Goal: Complete application form: Complete application form

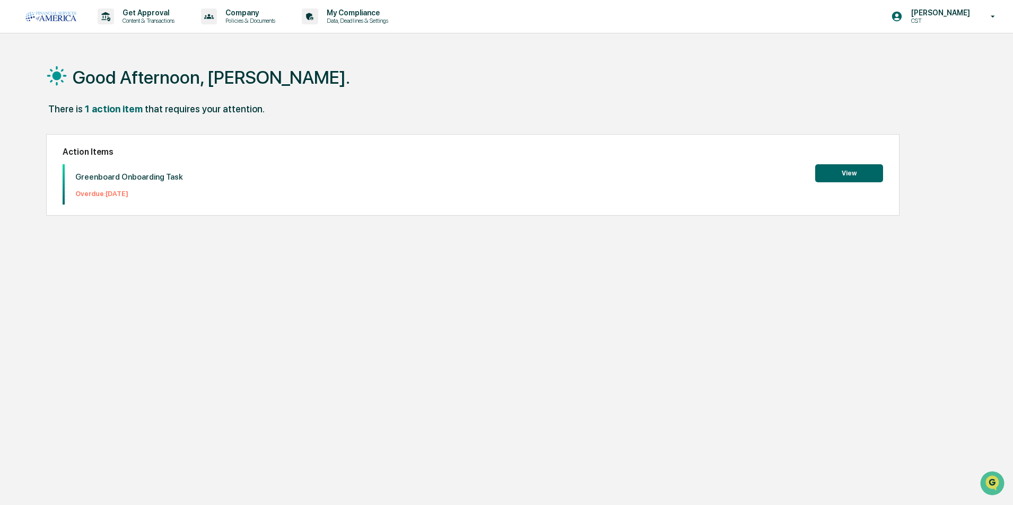
click at [855, 173] on button "View" at bounding box center [849, 173] width 68 height 18
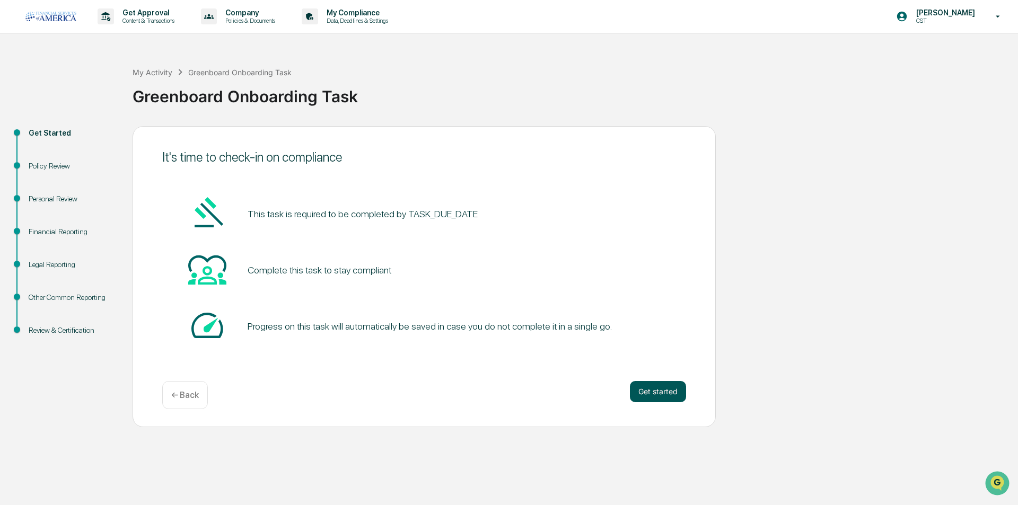
drag, startPoint x: 675, startPoint y: 382, endPoint x: 670, endPoint y: 390, distance: 9.6
click at [670, 390] on button "Get started" at bounding box center [658, 391] width 56 height 21
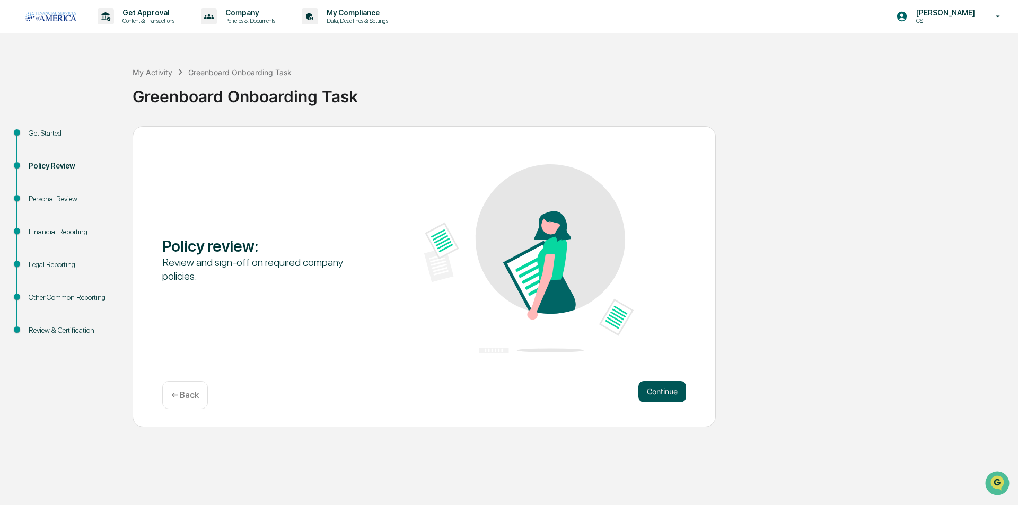
click at [670, 391] on button "Continue" at bounding box center [662, 391] width 48 height 21
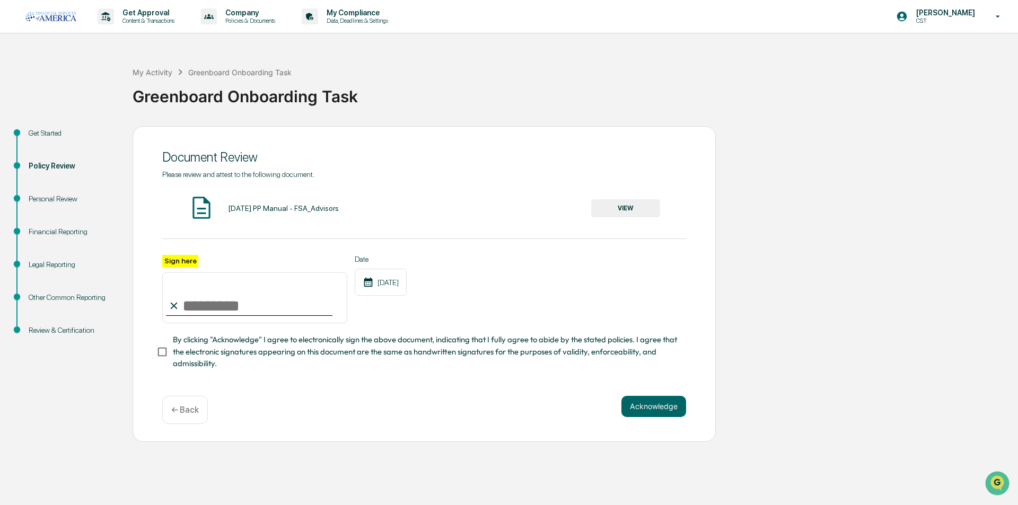
click at [603, 206] on button "VIEW" at bounding box center [625, 208] width 69 height 18
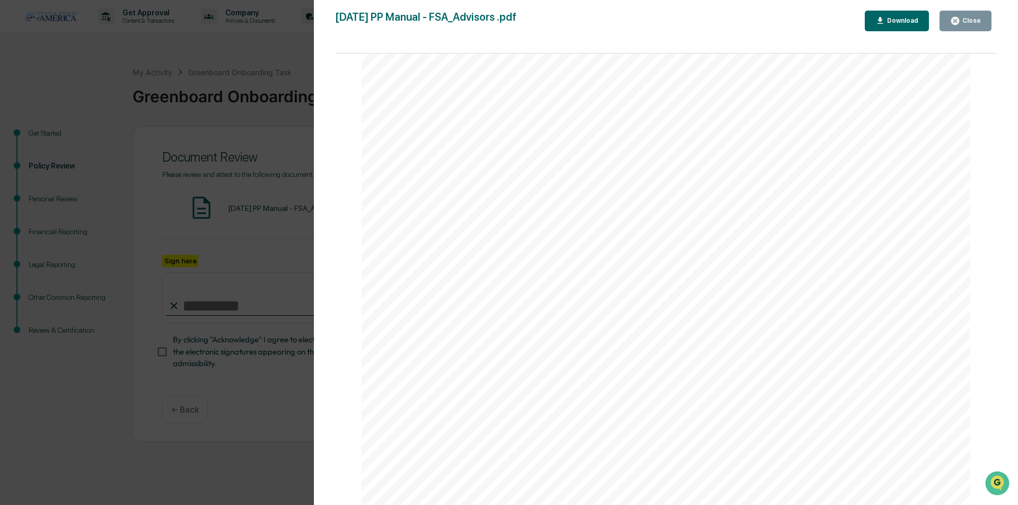
scroll to position [7423, 0]
click at [963, 21] on div "Close" at bounding box center [970, 20] width 21 height 7
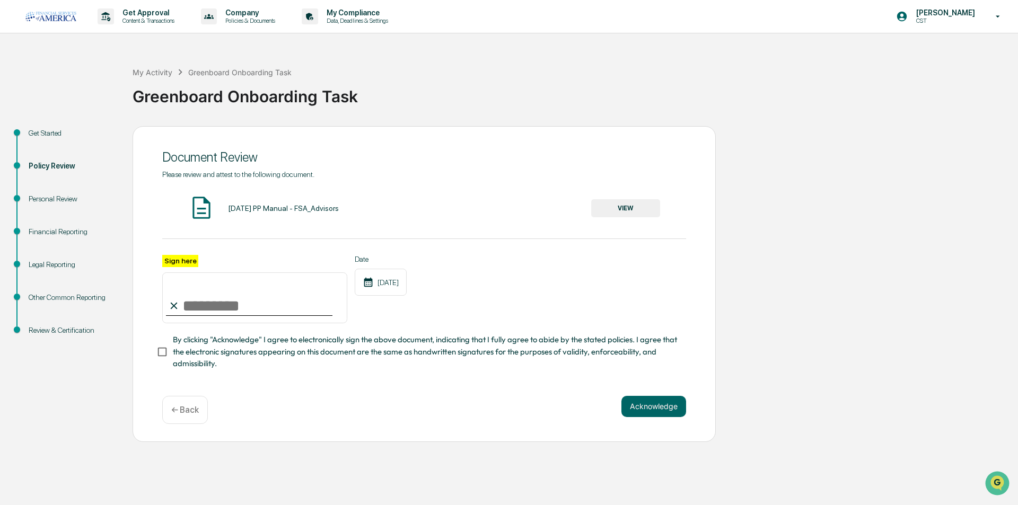
click at [195, 302] on input "Sign here" at bounding box center [254, 298] width 185 height 51
type input "**********"
click at [635, 409] on button "Acknowledge" at bounding box center [653, 406] width 65 height 21
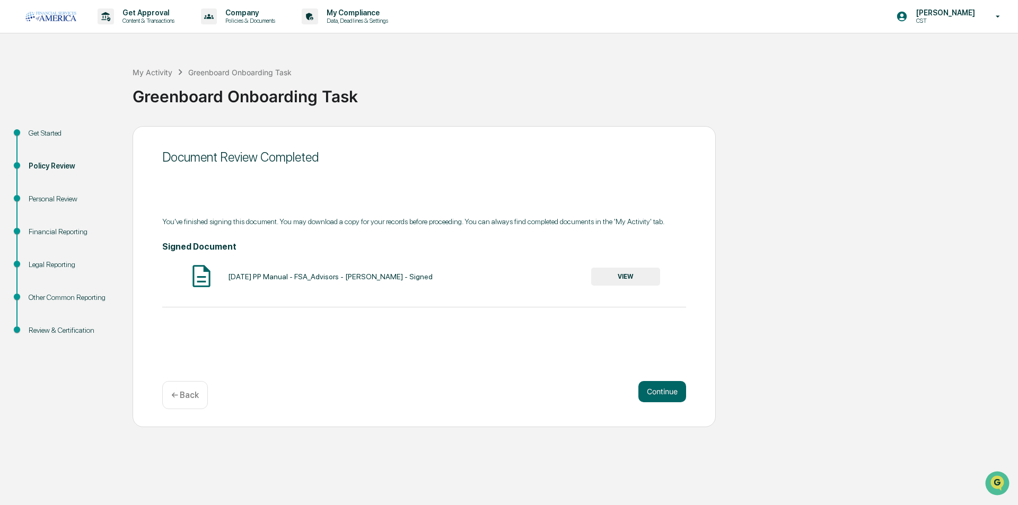
click at [610, 274] on button "VIEW" at bounding box center [625, 277] width 69 height 18
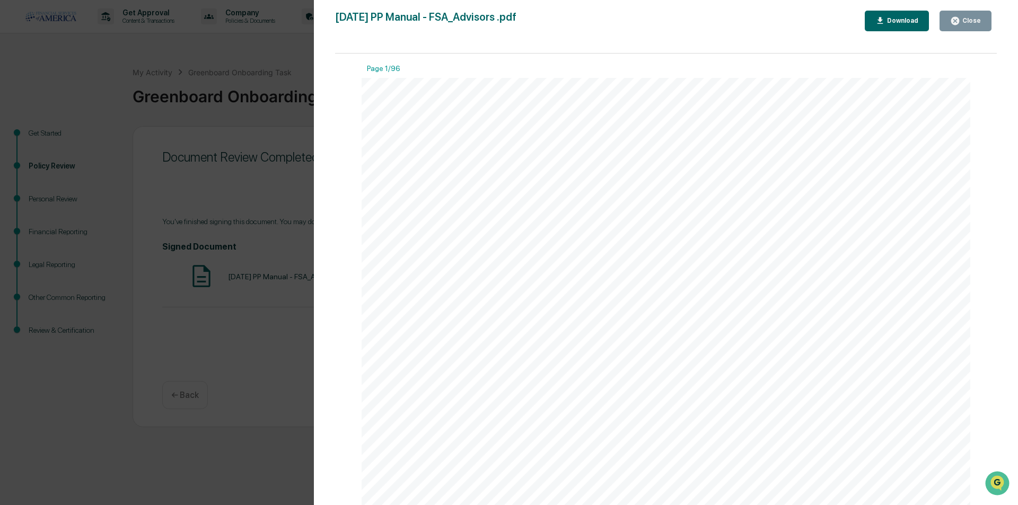
click at [882, 23] on icon "button" at bounding box center [880, 21] width 10 height 10
click at [979, 22] on div "Close" at bounding box center [970, 20] width 21 height 7
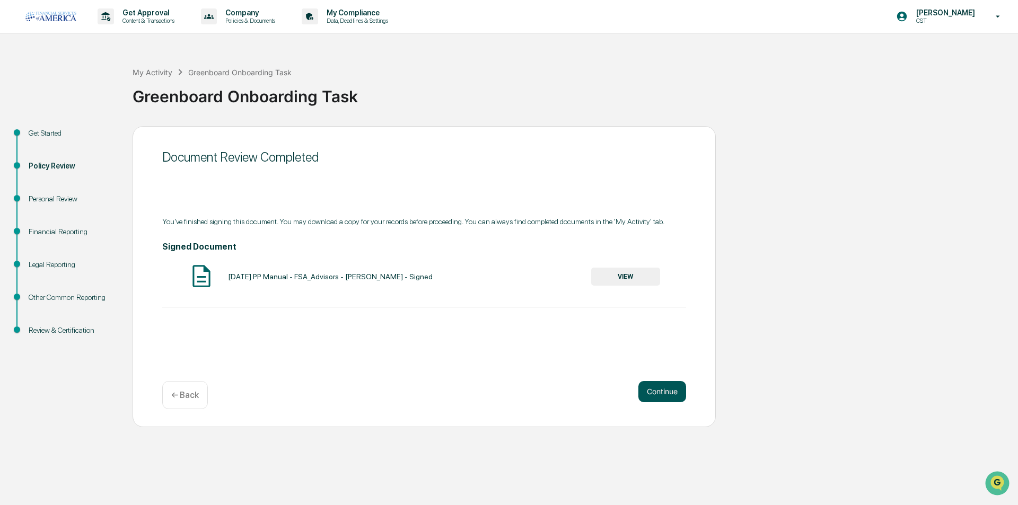
click at [649, 392] on button "Continue" at bounding box center [662, 391] width 48 height 21
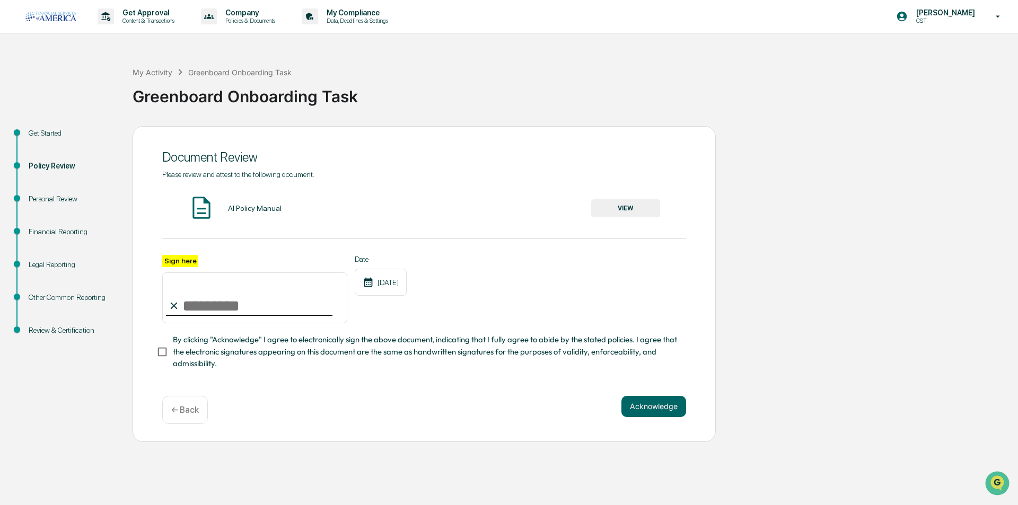
click at [618, 205] on button "VIEW" at bounding box center [625, 208] width 69 height 18
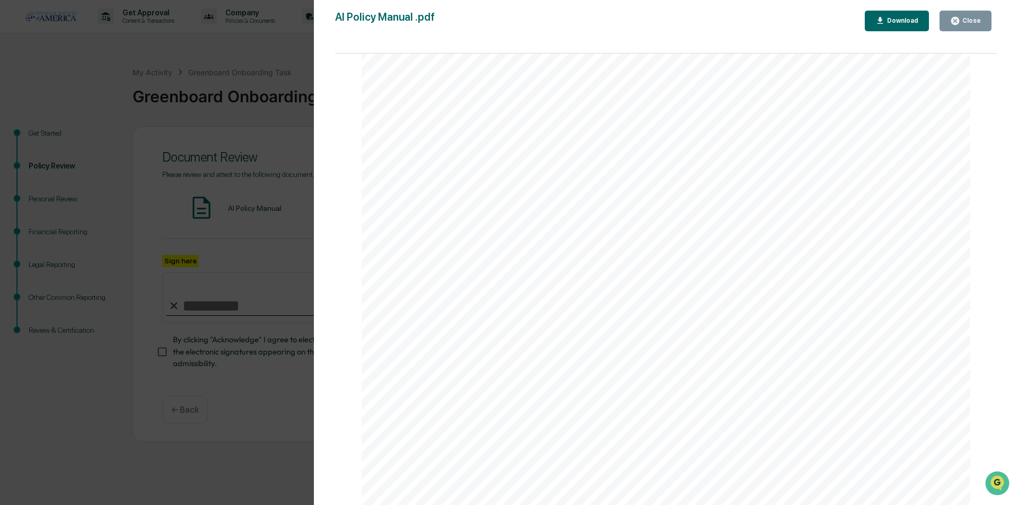
scroll to position [3552, 0]
click at [951, 22] on button "Close" at bounding box center [966, 21] width 52 height 21
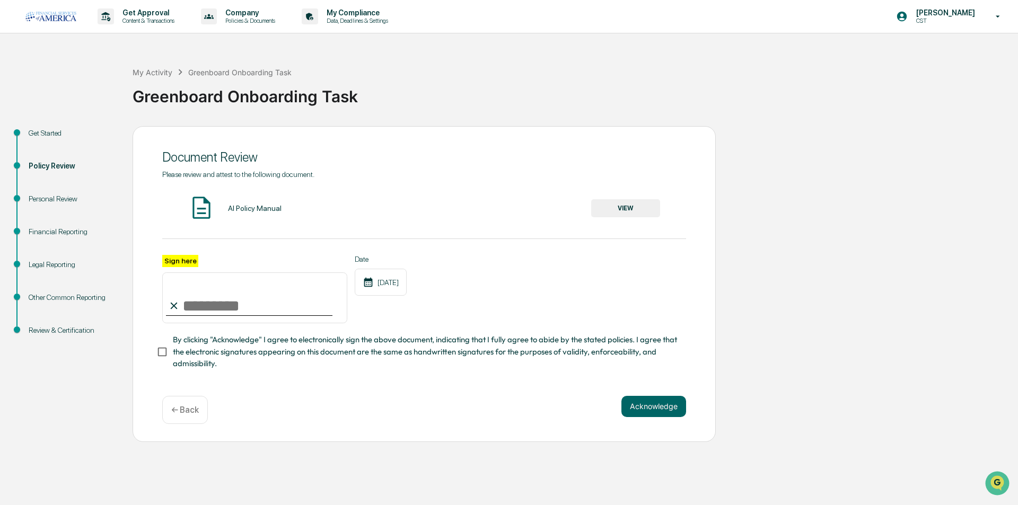
click at [201, 305] on input "Sign here" at bounding box center [254, 298] width 185 height 51
type input "**********"
click at [636, 407] on button "Acknowledge" at bounding box center [653, 406] width 65 height 21
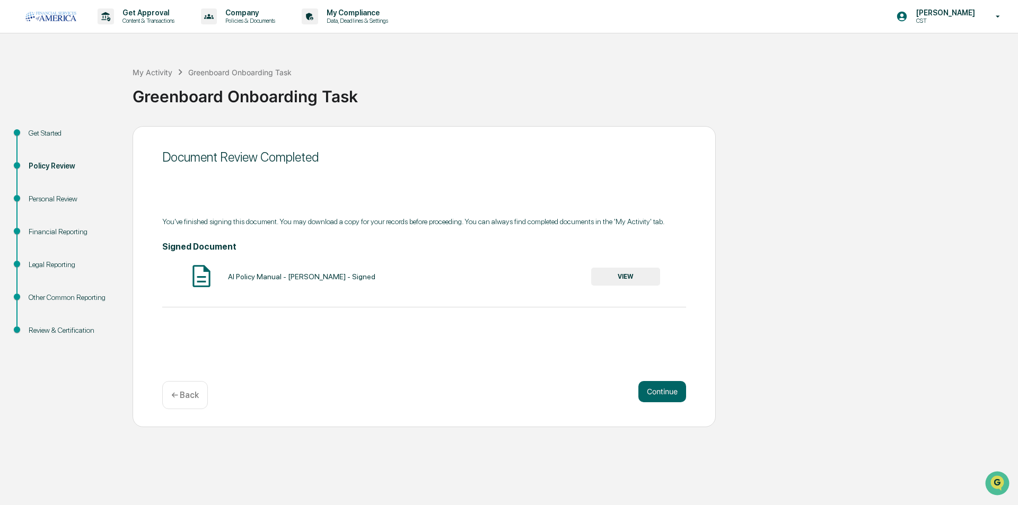
click at [612, 279] on button "VIEW" at bounding box center [625, 277] width 69 height 18
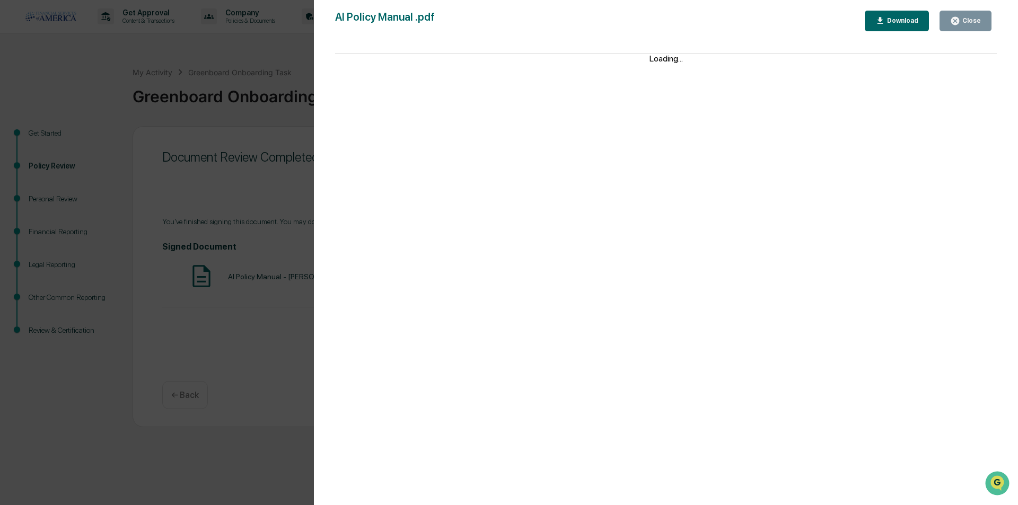
click at [896, 23] on div "Download" at bounding box center [901, 20] width 33 height 7
click at [280, 43] on div "Version History 08/18/2025, 04:43 PM Anne Marie Wilcox AI Policy Manual .pdf Cl…" at bounding box center [509, 252] width 1018 height 505
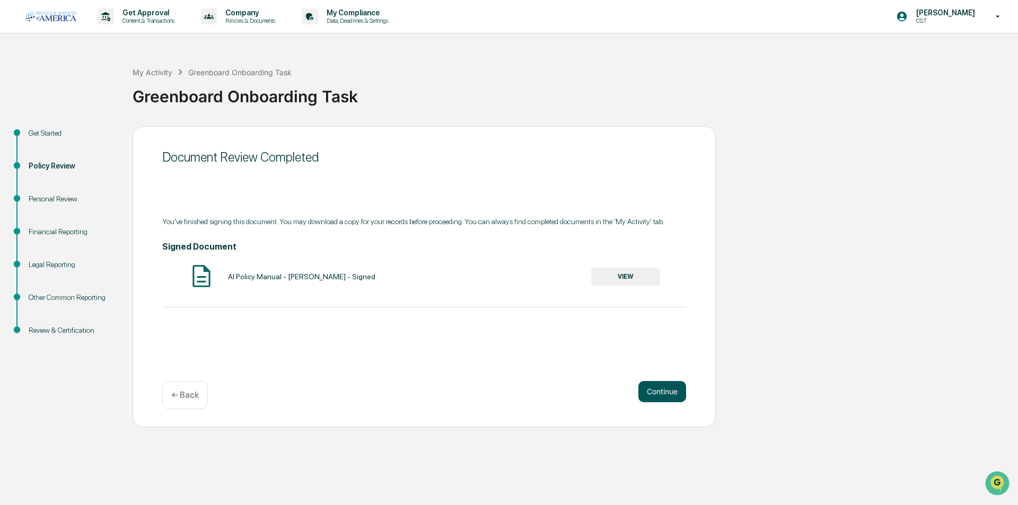
click at [676, 387] on button "Continue" at bounding box center [662, 391] width 48 height 21
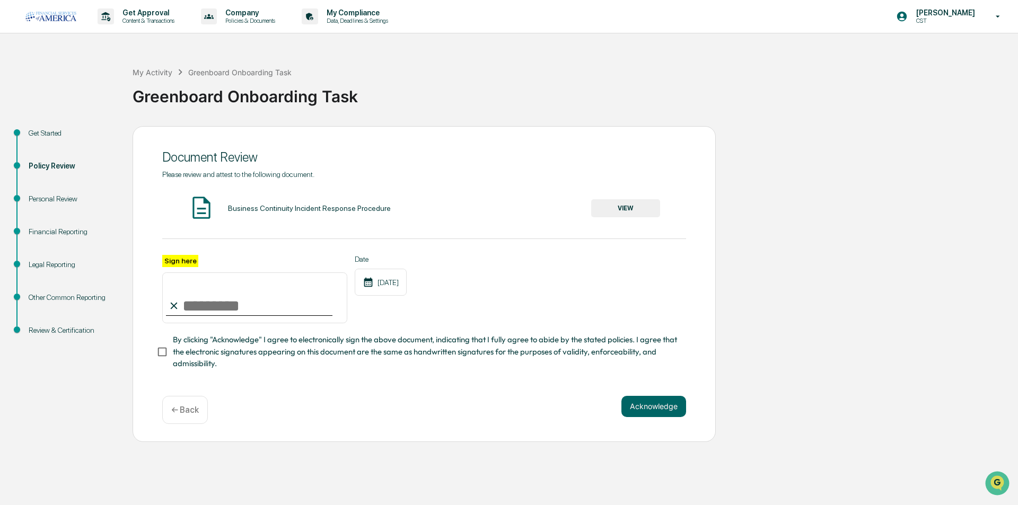
click at [630, 212] on button "VIEW" at bounding box center [625, 208] width 69 height 18
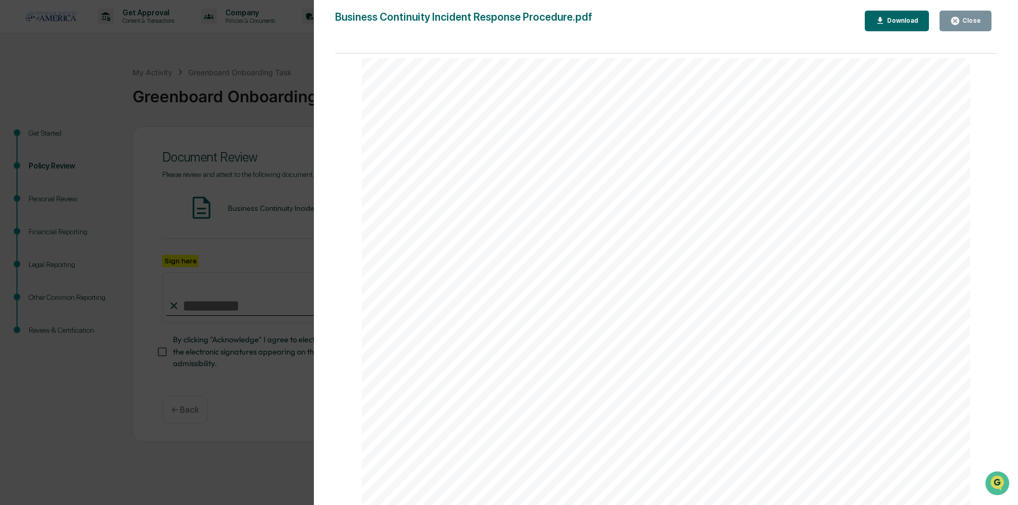
scroll to position [10339, 0]
click at [964, 28] on button "Close" at bounding box center [966, 21] width 52 height 21
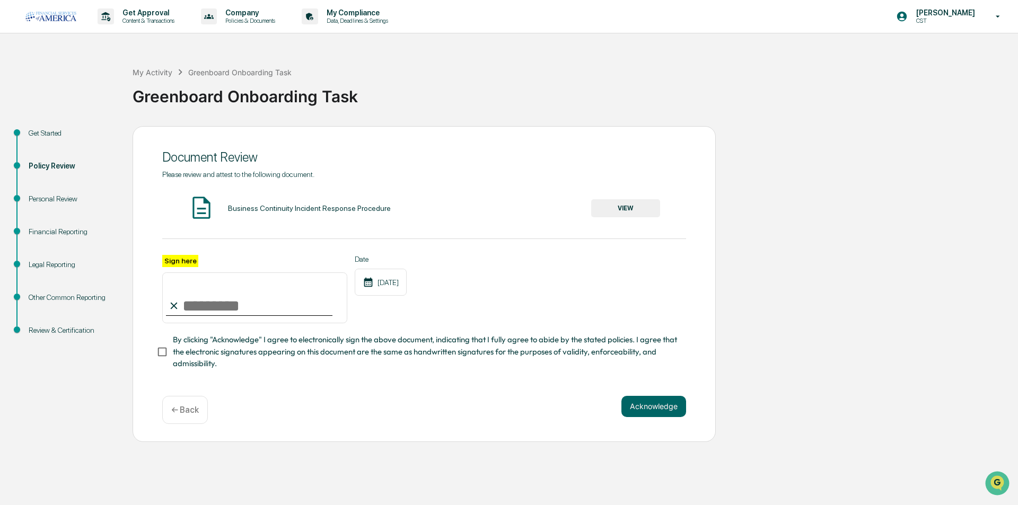
click at [309, 303] on input "Sign here" at bounding box center [254, 298] width 185 height 51
type input "**********"
click at [633, 410] on button "Acknowledge" at bounding box center [653, 406] width 65 height 21
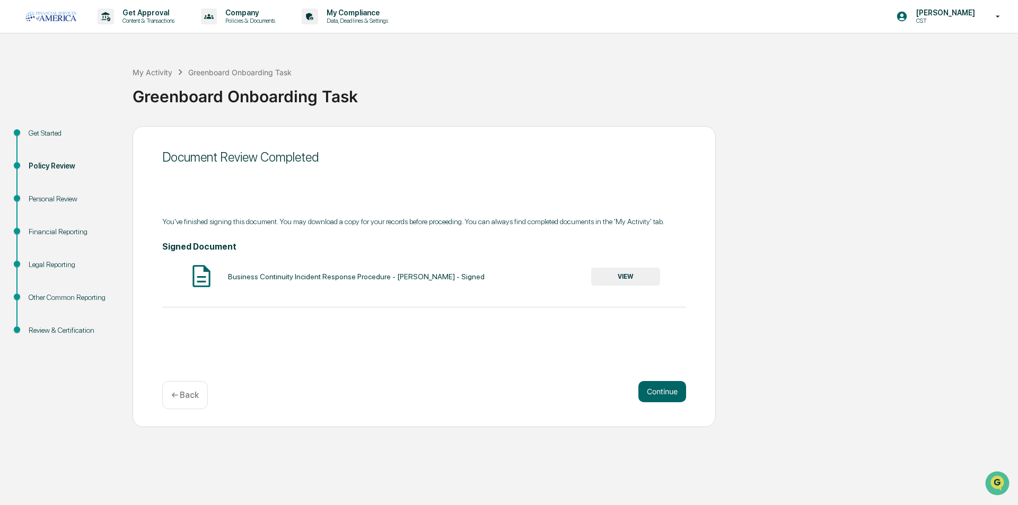
click at [617, 280] on button "VIEW" at bounding box center [625, 277] width 69 height 18
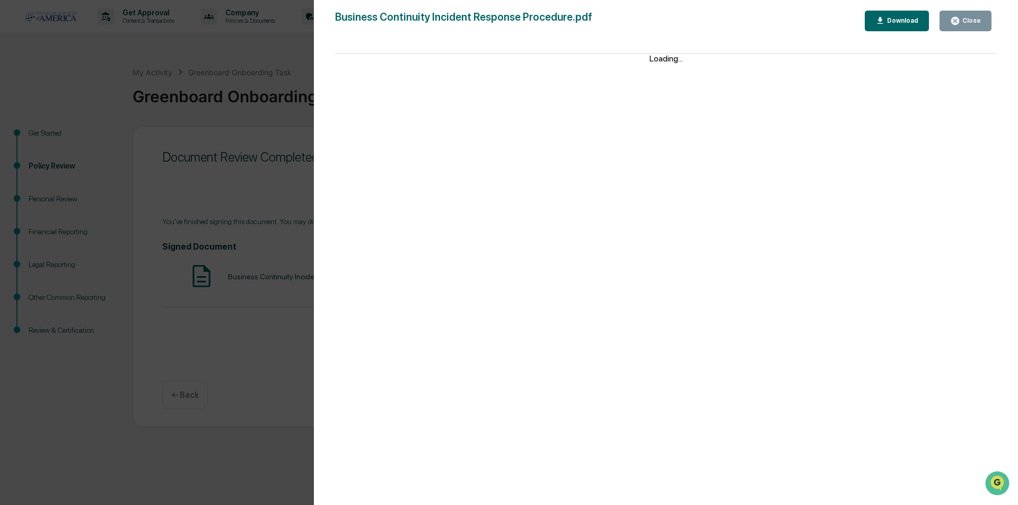
click at [883, 12] on button "Download" at bounding box center [897, 21] width 65 height 21
click at [279, 141] on div "Version History 08/18/2025, 04:46 PM Anne Marie Wilcox Business Continuity Inci…" at bounding box center [509, 252] width 1018 height 505
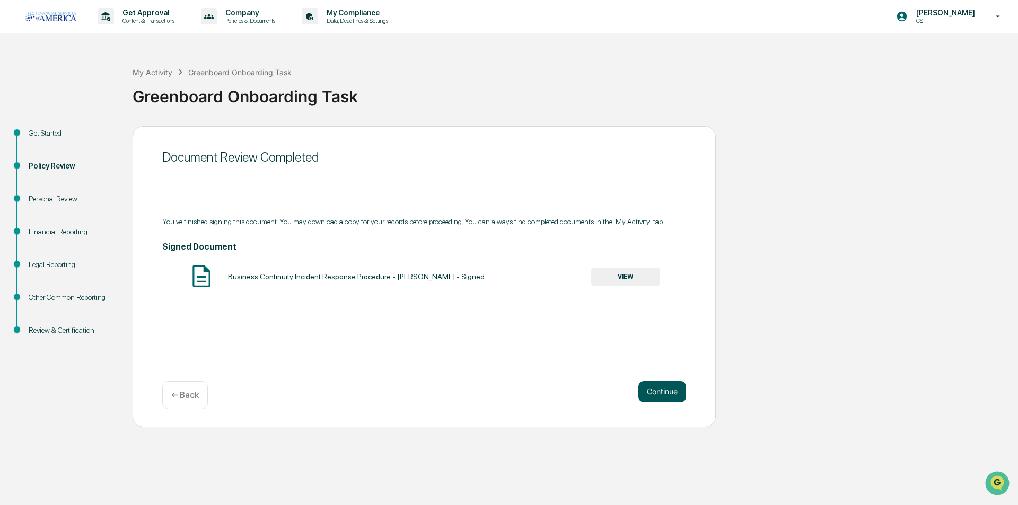
click at [653, 388] on button "Continue" at bounding box center [662, 391] width 48 height 21
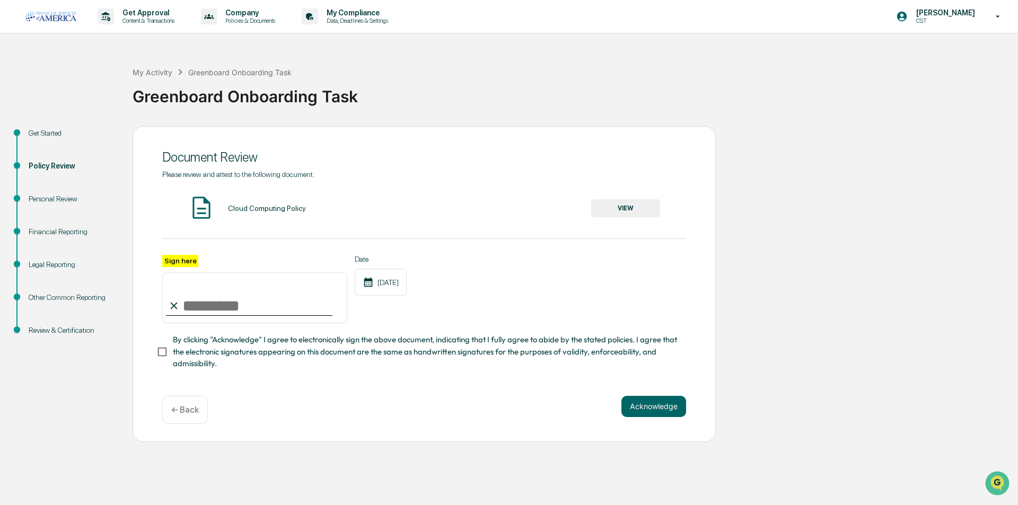
click at [322, 296] on input "Sign here" at bounding box center [254, 298] width 185 height 51
type input "**********"
click at [640, 209] on button "VIEW" at bounding box center [625, 208] width 69 height 18
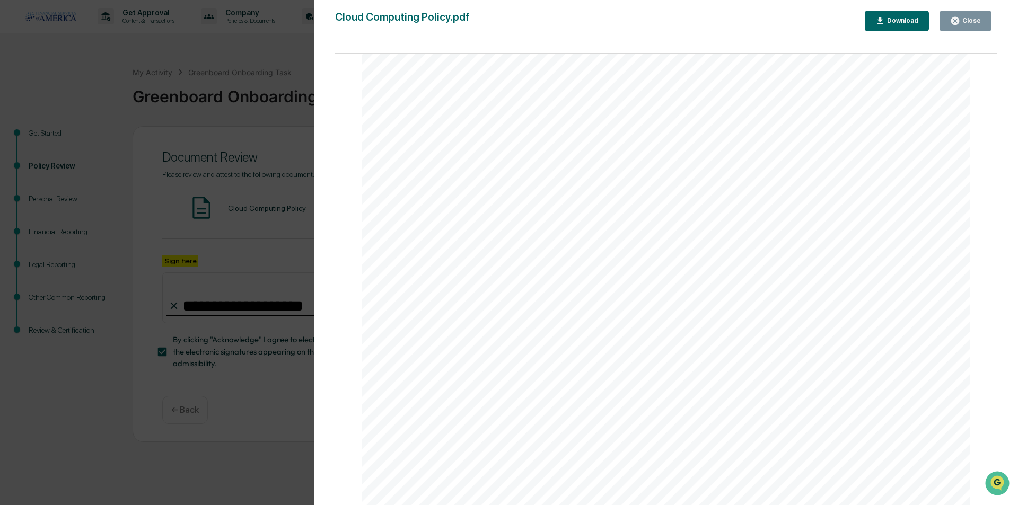
scroll to position [4015, 0]
click at [952, 23] on button "Close" at bounding box center [966, 21] width 52 height 21
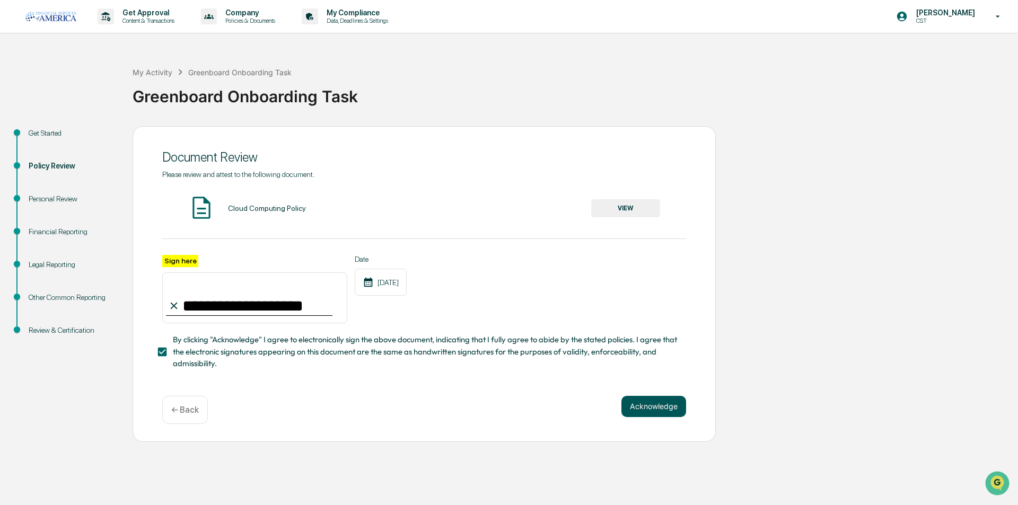
click at [651, 412] on button "Acknowledge" at bounding box center [653, 406] width 65 height 21
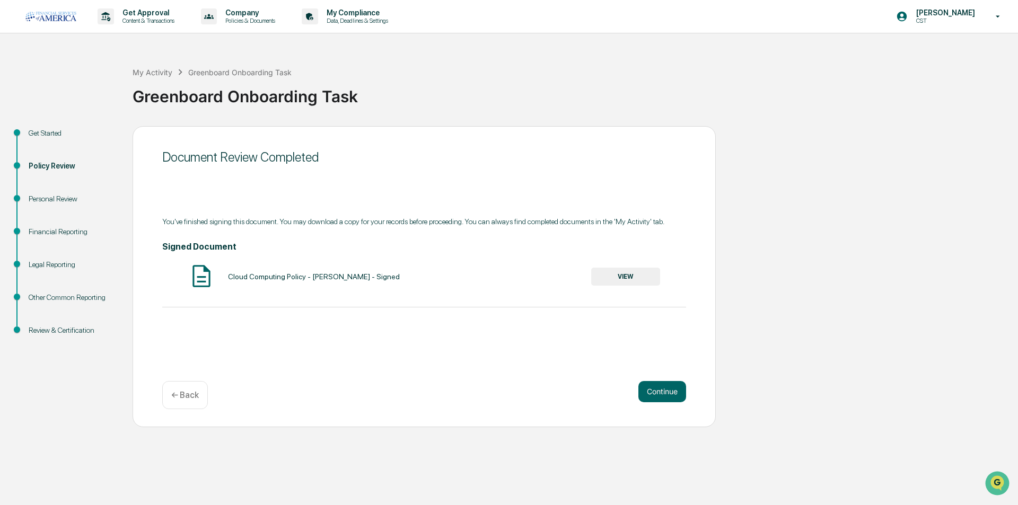
click at [617, 278] on button "VIEW" at bounding box center [625, 277] width 69 height 18
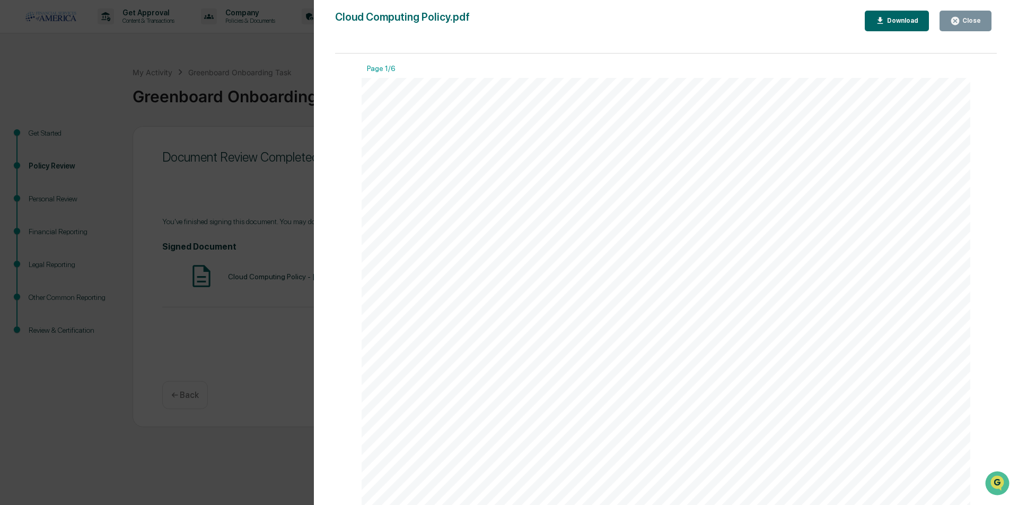
click at [885, 27] on button "Download" at bounding box center [897, 21] width 65 height 21
click at [248, 192] on div "Version History 08/18/2025, 04:46 PM Anne Marie Wilcox Cloud Computing Policy.p…" at bounding box center [509, 252] width 1018 height 505
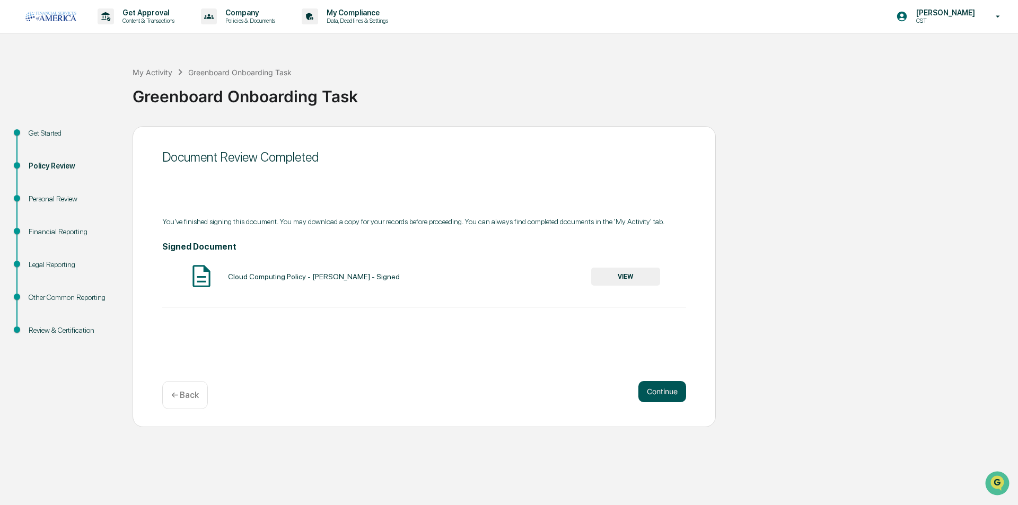
click at [673, 394] on button "Continue" at bounding box center [662, 391] width 48 height 21
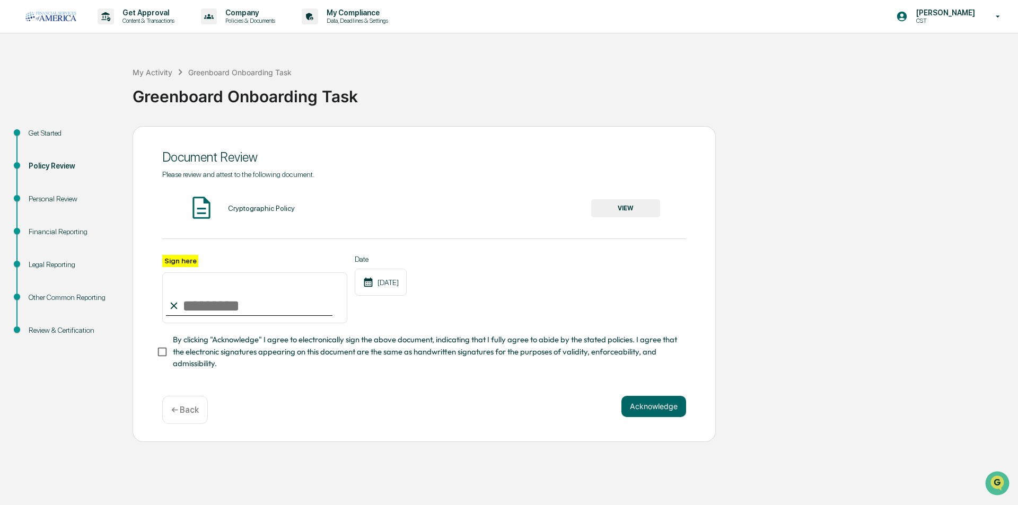
click at [325, 299] on input "Sign here" at bounding box center [254, 298] width 185 height 51
type input "**********"
click at [631, 206] on button "VIEW" at bounding box center [625, 208] width 69 height 18
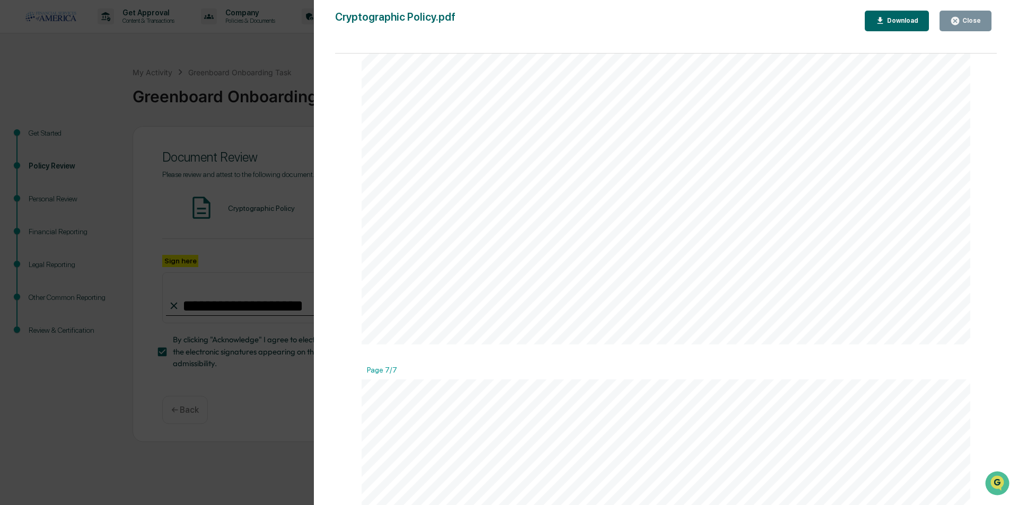
scroll to position [5090, 0]
drag, startPoint x: 960, startPoint y: 17, endPoint x: 893, endPoint y: 61, distance: 79.7
click at [960, 18] on icon "button" at bounding box center [955, 21] width 10 height 10
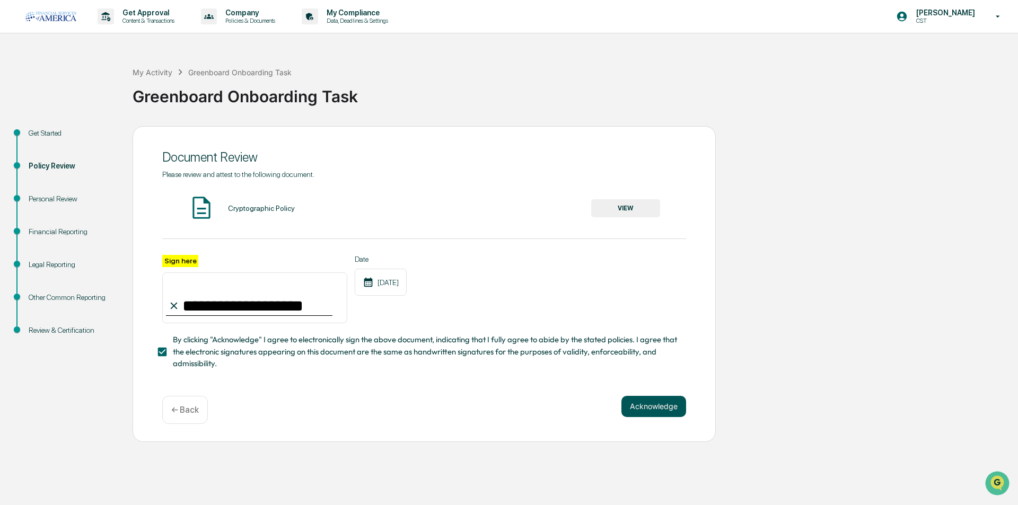
click at [635, 402] on button "Acknowledge" at bounding box center [653, 406] width 65 height 21
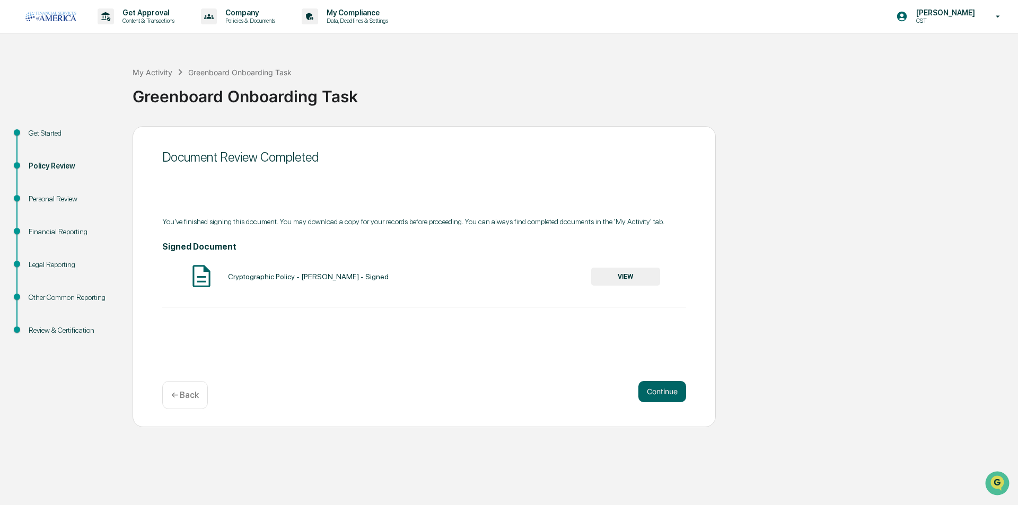
click at [617, 283] on button "VIEW" at bounding box center [625, 277] width 69 height 18
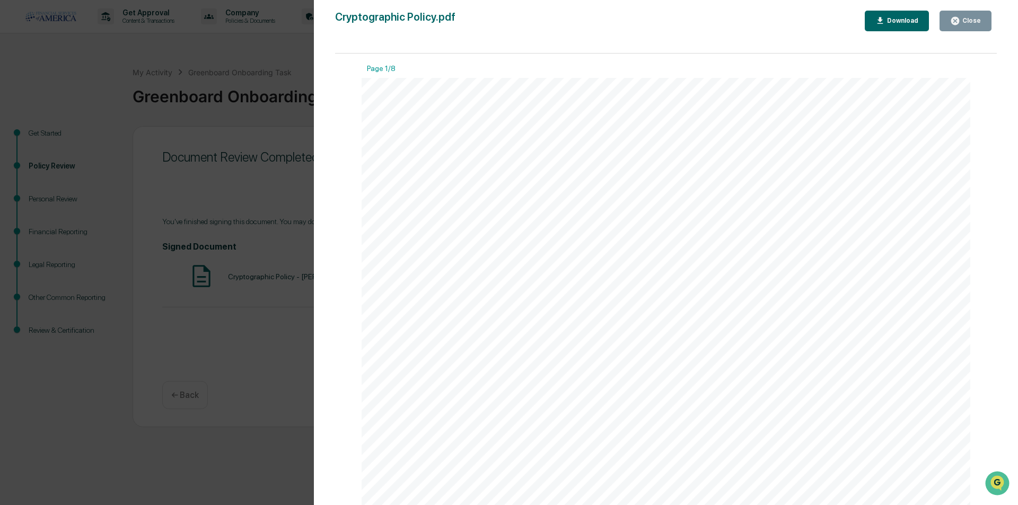
drag, startPoint x: 294, startPoint y: 163, endPoint x: 305, endPoint y: 169, distance: 12.8
click at [294, 163] on div "Version History [DATE] 04:48 PM [PERSON_NAME] Cryptographic Policy.pdf Close Do…" at bounding box center [509, 252] width 1018 height 505
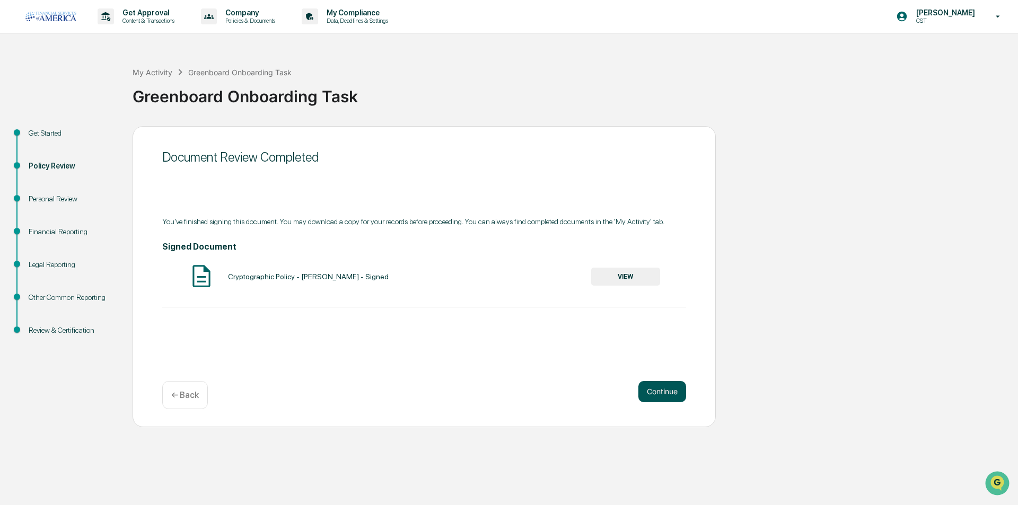
click at [656, 397] on button "Continue" at bounding box center [662, 391] width 48 height 21
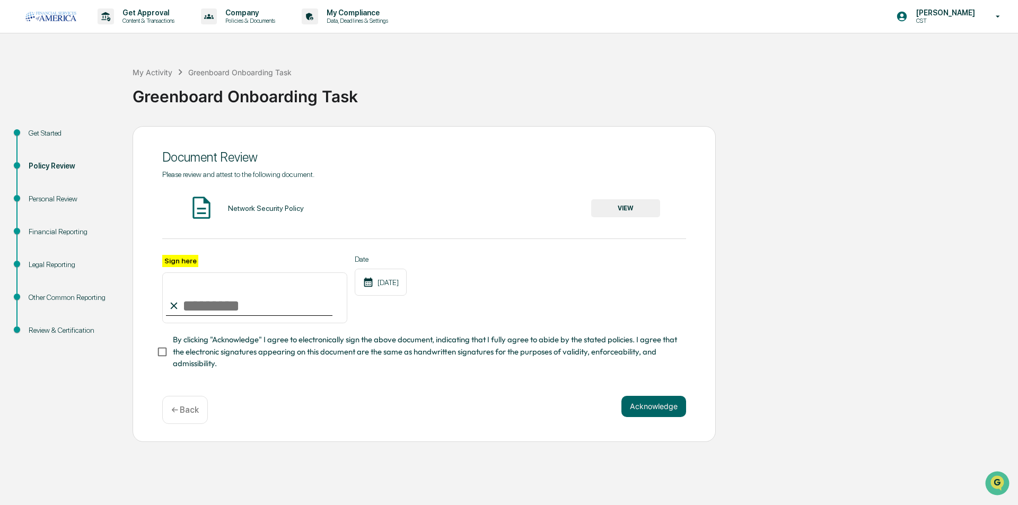
click at [616, 212] on button "VIEW" at bounding box center [625, 208] width 69 height 18
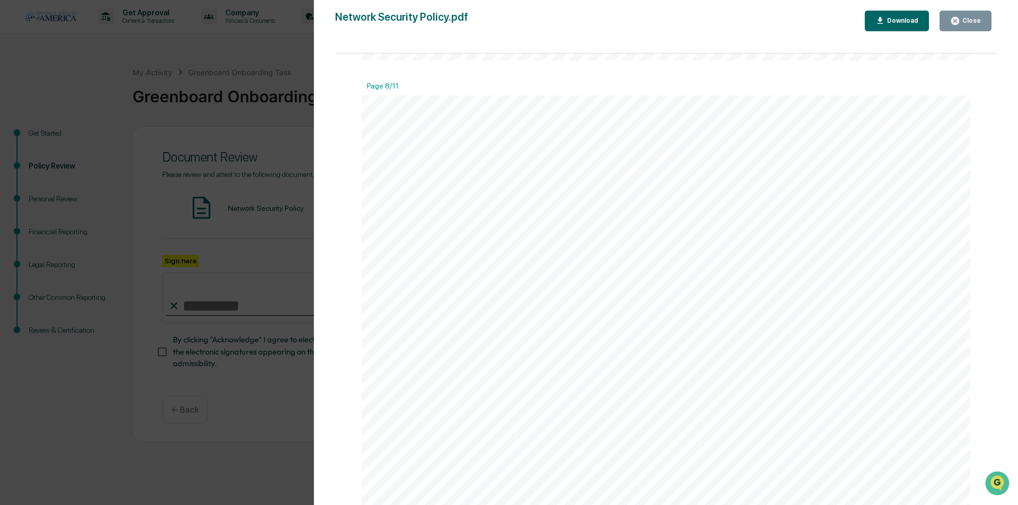
scroll to position [6256, 0]
click at [954, 23] on icon "button" at bounding box center [955, 21] width 8 height 8
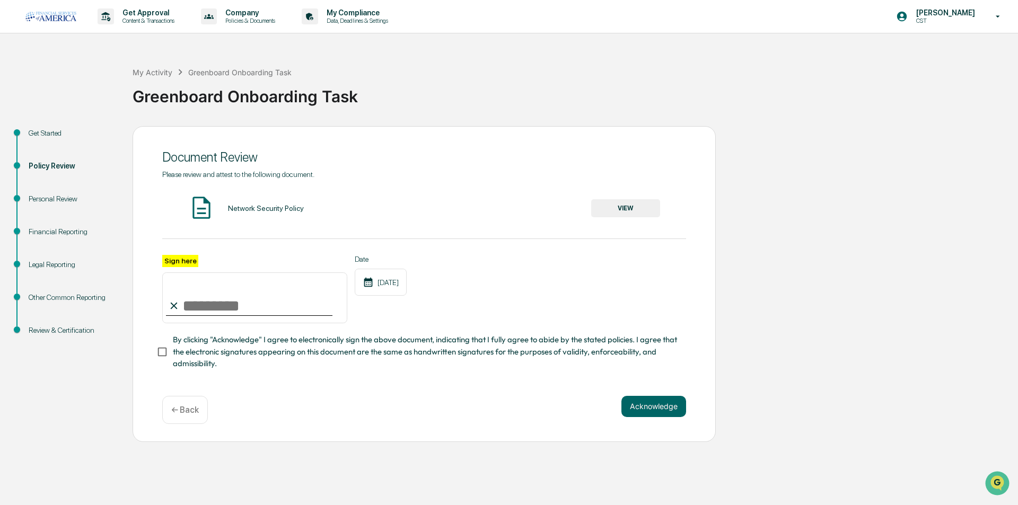
click at [294, 301] on input "Sign here" at bounding box center [254, 298] width 185 height 51
type input "**********"
click at [656, 405] on button "Acknowledge" at bounding box center [653, 406] width 65 height 21
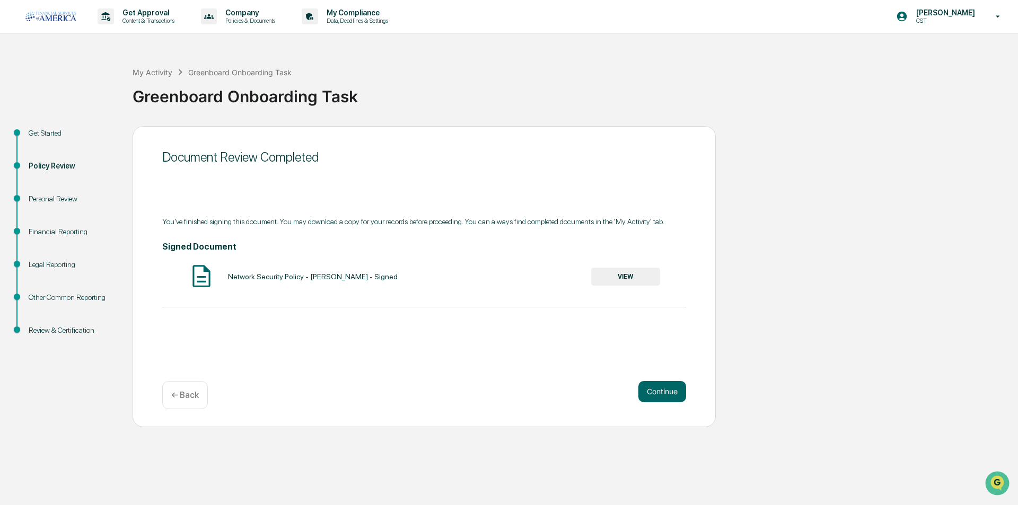
click at [645, 279] on button "VIEW" at bounding box center [625, 277] width 69 height 18
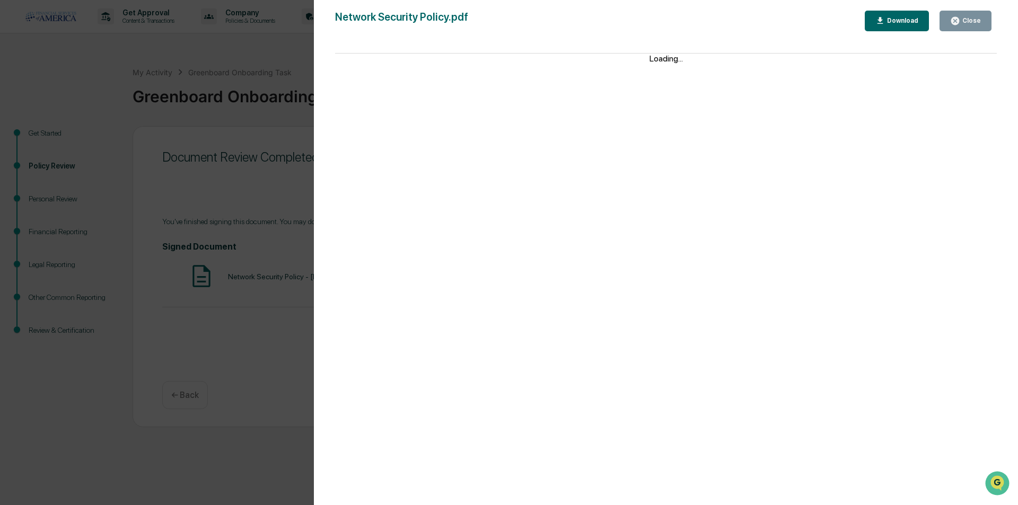
click at [904, 22] on div "Download" at bounding box center [901, 20] width 33 height 7
drag, startPoint x: 237, startPoint y: 436, endPoint x: 305, endPoint y: 379, distance: 89.2
click at [237, 434] on div "Version History [DATE] 04:50 PM [PERSON_NAME] Network Security Policy.pdf Close…" at bounding box center [509, 252] width 1018 height 505
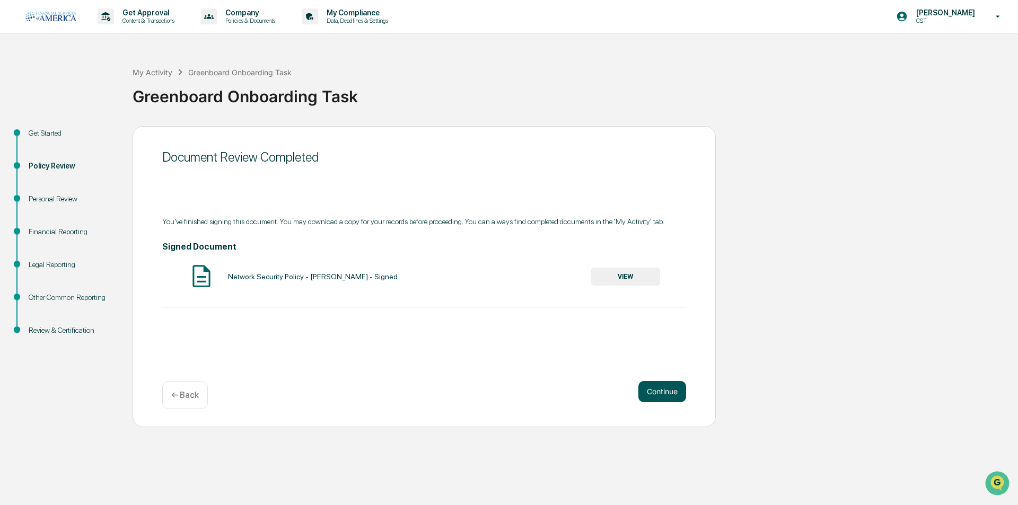
click at [664, 391] on button "Continue" at bounding box center [662, 391] width 48 height 21
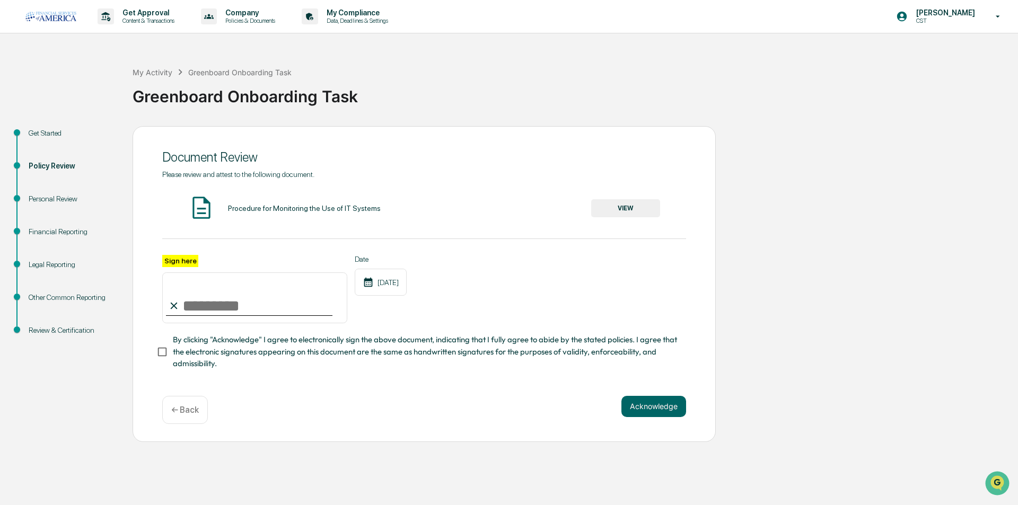
click at [320, 301] on input "Sign here" at bounding box center [254, 298] width 185 height 51
type input "**********"
click at [625, 214] on button "VIEW" at bounding box center [625, 208] width 69 height 18
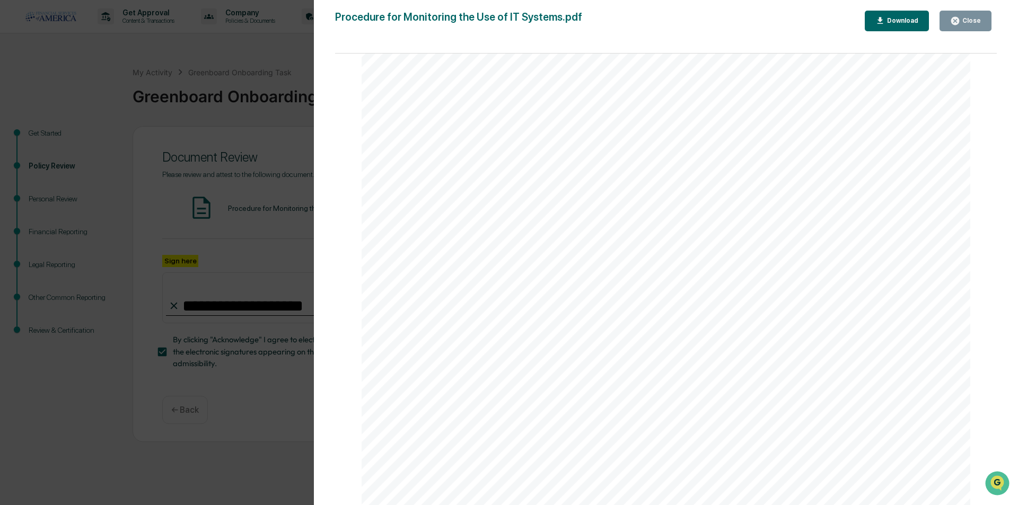
scroll to position [5514, 0]
click at [960, 24] on icon "button" at bounding box center [955, 21] width 10 height 10
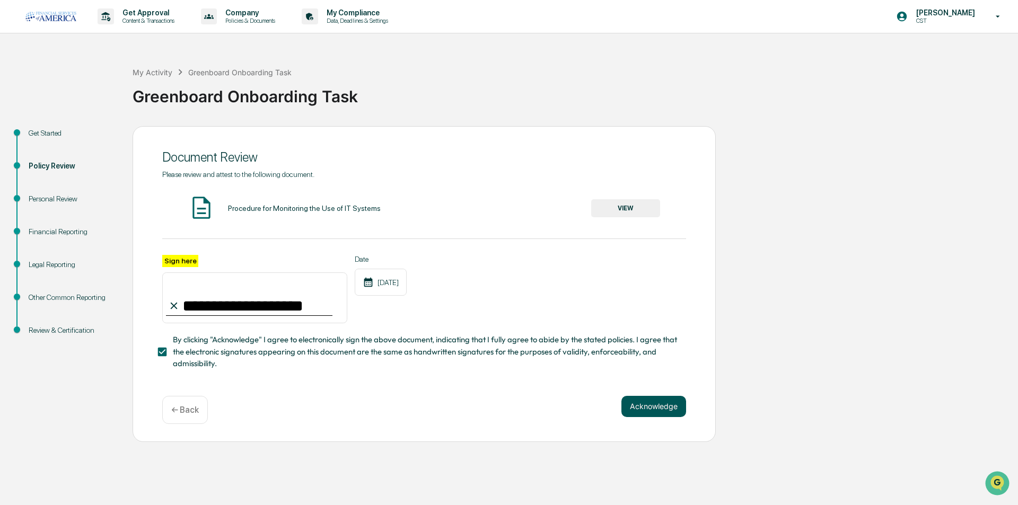
click at [655, 414] on button "Acknowledge" at bounding box center [653, 406] width 65 height 21
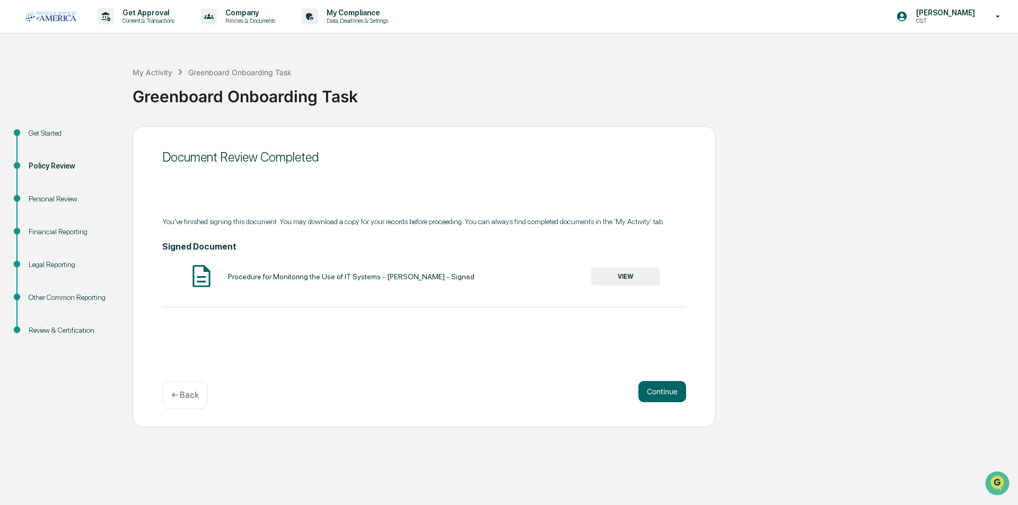
click at [634, 280] on button "VIEW" at bounding box center [625, 277] width 69 height 18
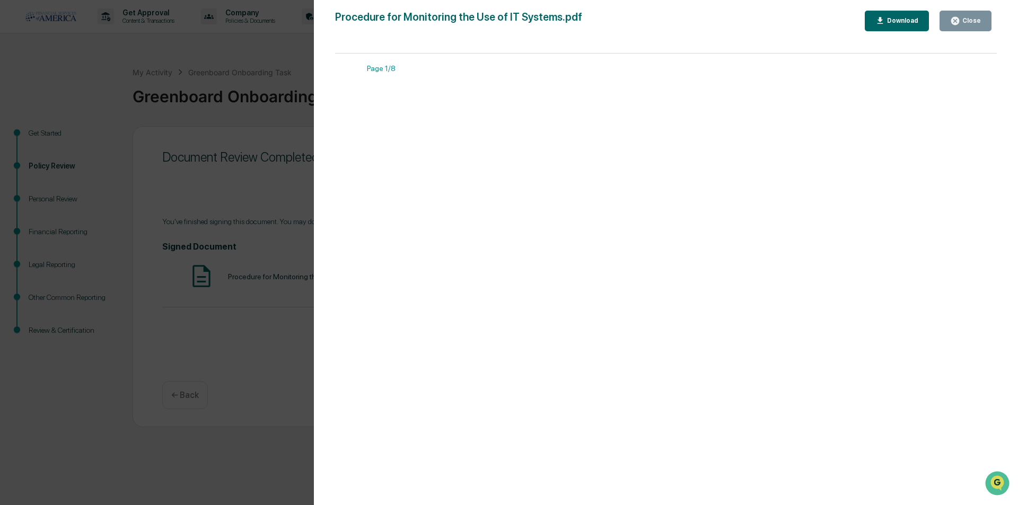
click at [905, 18] on div "Download" at bounding box center [901, 20] width 33 height 7
click at [959, 13] on button "Close" at bounding box center [966, 21] width 52 height 21
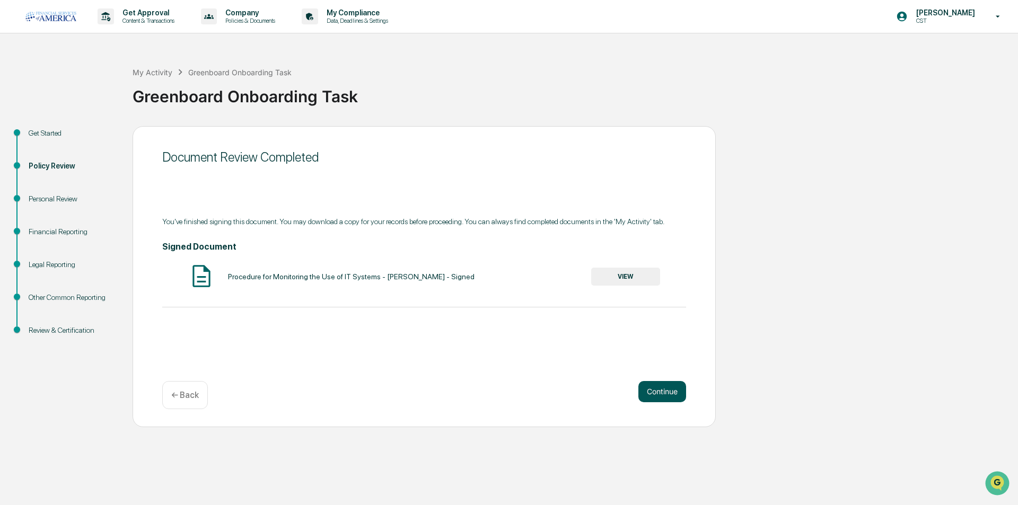
click at [644, 388] on button "Continue" at bounding box center [662, 391] width 48 height 21
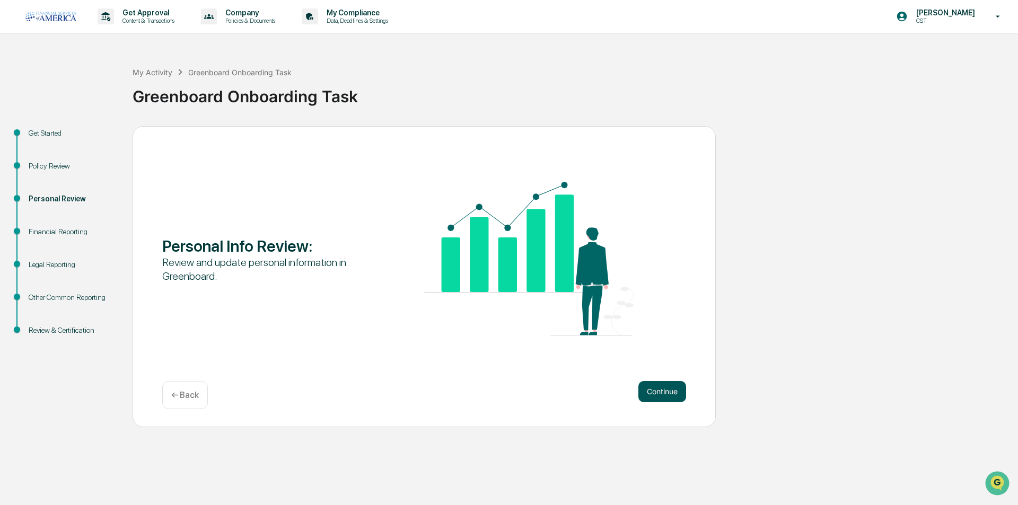
click at [682, 393] on button "Continue" at bounding box center [662, 391] width 48 height 21
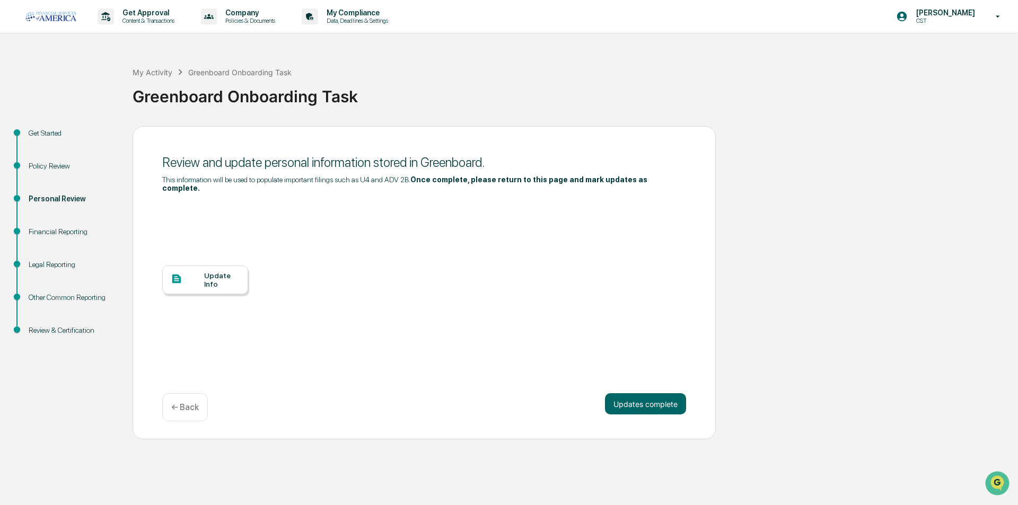
click at [192, 276] on div at bounding box center [187, 279] width 33 height 13
click at [627, 394] on button "Updates complete" at bounding box center [645, 403] width 81 height 21
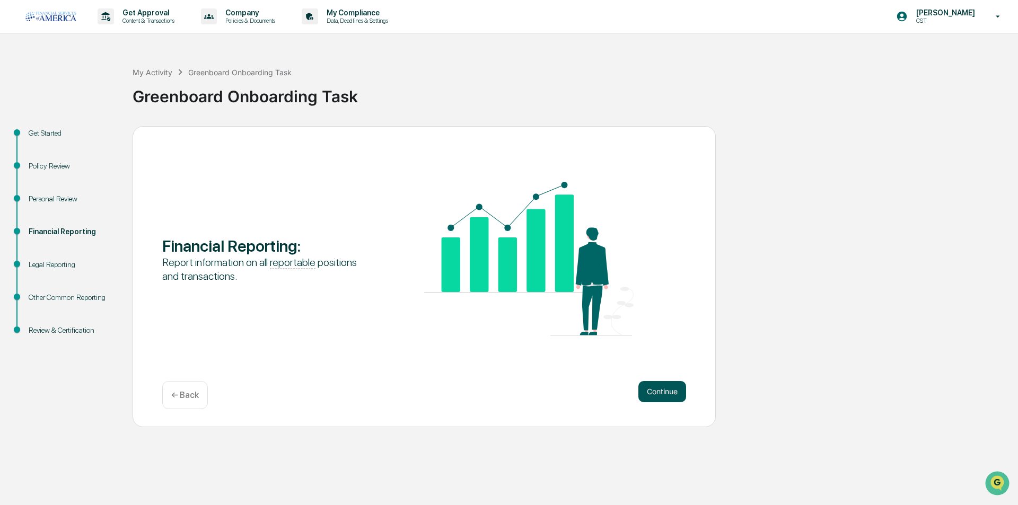
click at [667, 389] on button "Continue" at bounding box center [662, 391] width 48 height 21
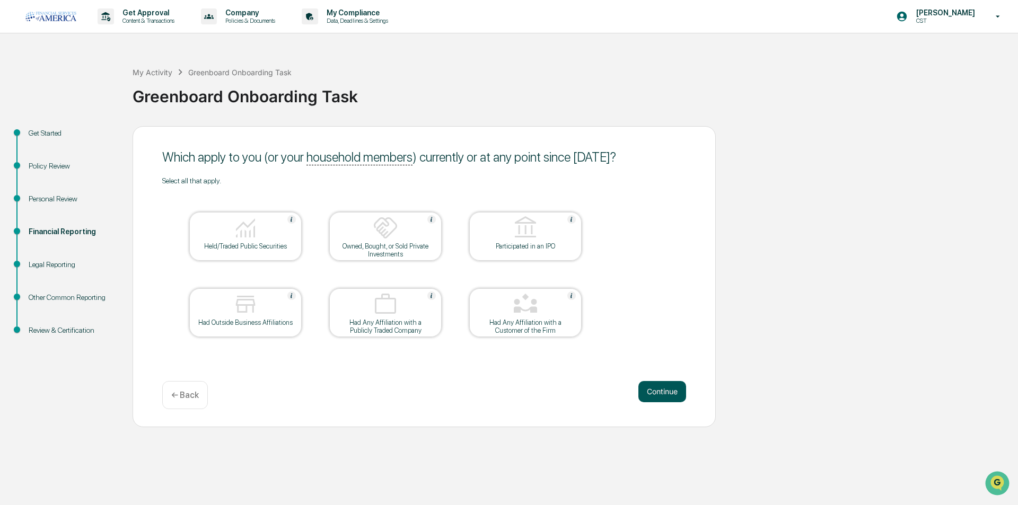
click at [679, 394] on button "Continue" at bounding box center [662, 391] width 48 height 21
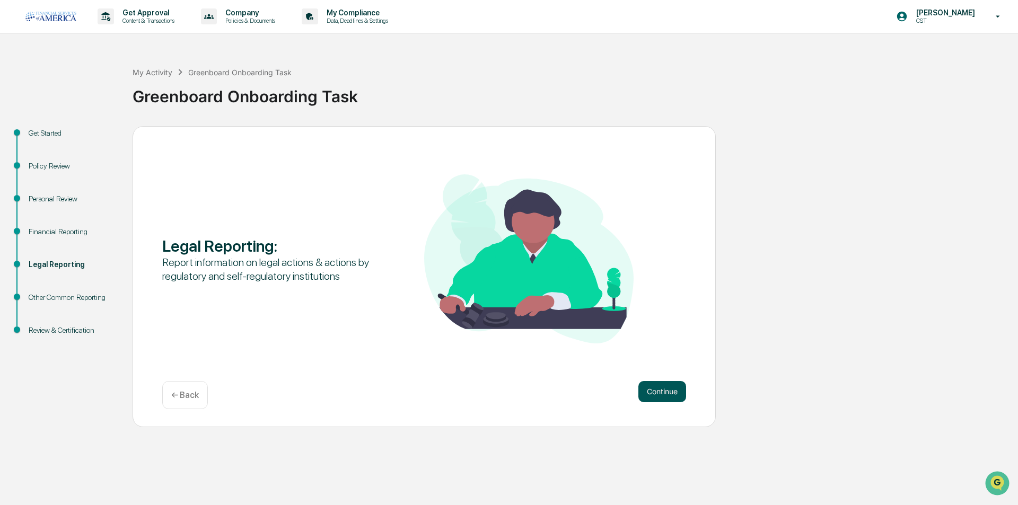
click at [672, 387] on button "Continue" at bounding box center [662, 391] width 48 height 21
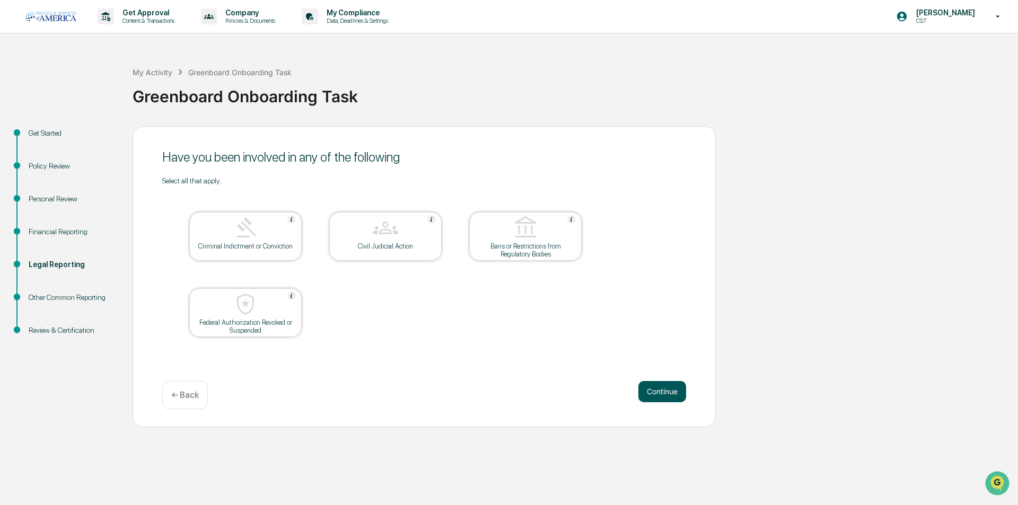
click at [665, 383] on button "Continue" at bounding box center [662, 391] width 48 height 21
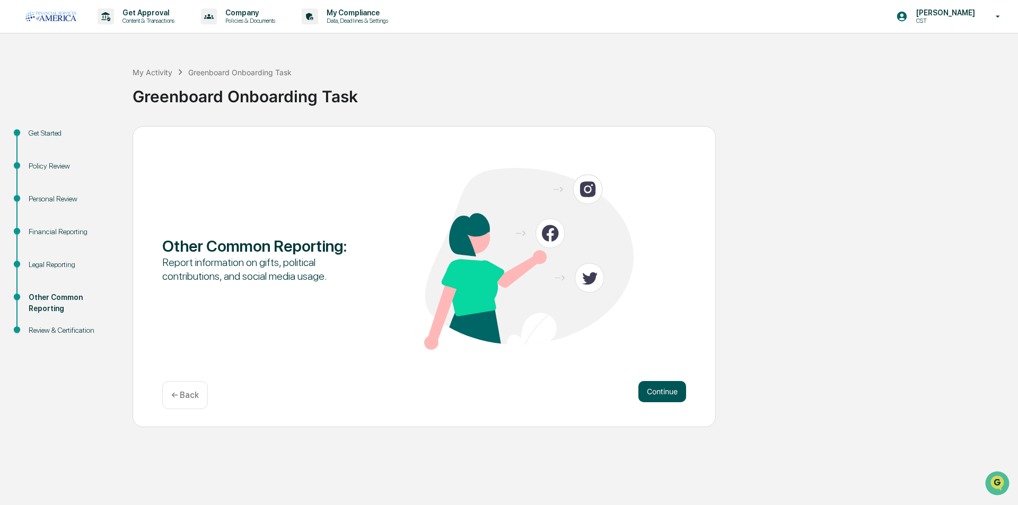
click at [656, 389] on button "Continue" at bounding box center [662, 391] width 48 height 21
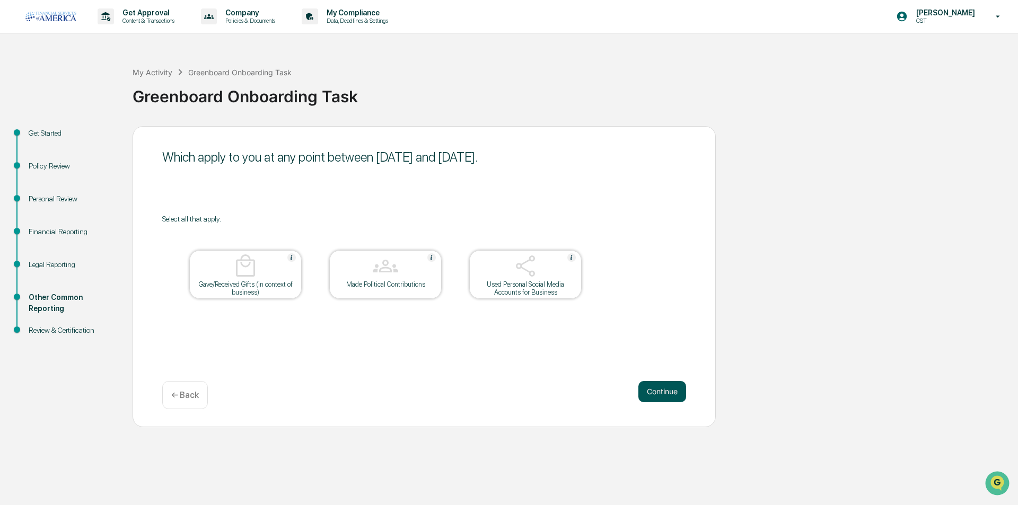
click at [656, 389] on button "Continue" at bounding box center [662, 391] width 48 height 21
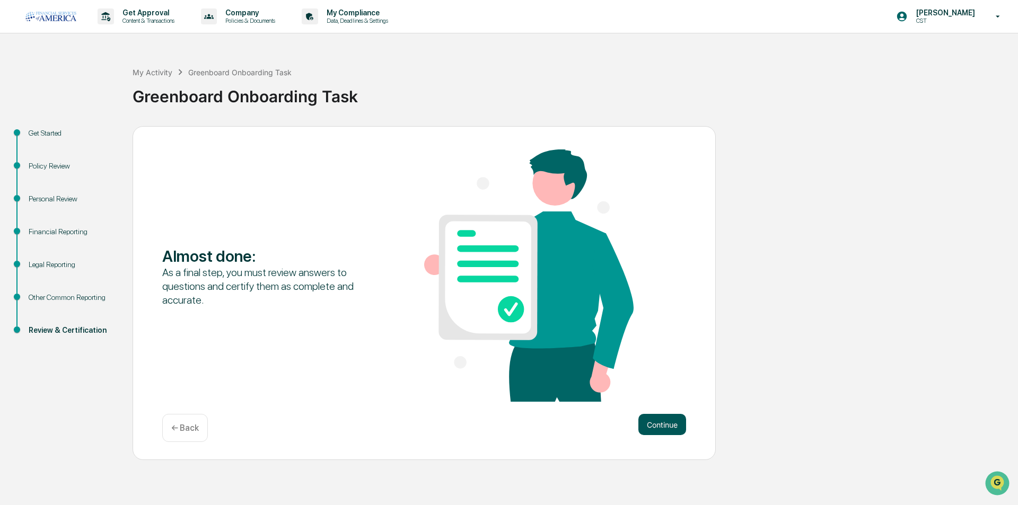
click at [659, 427] on button "Continue" at bounding box center [662, 424] width 48 height 21
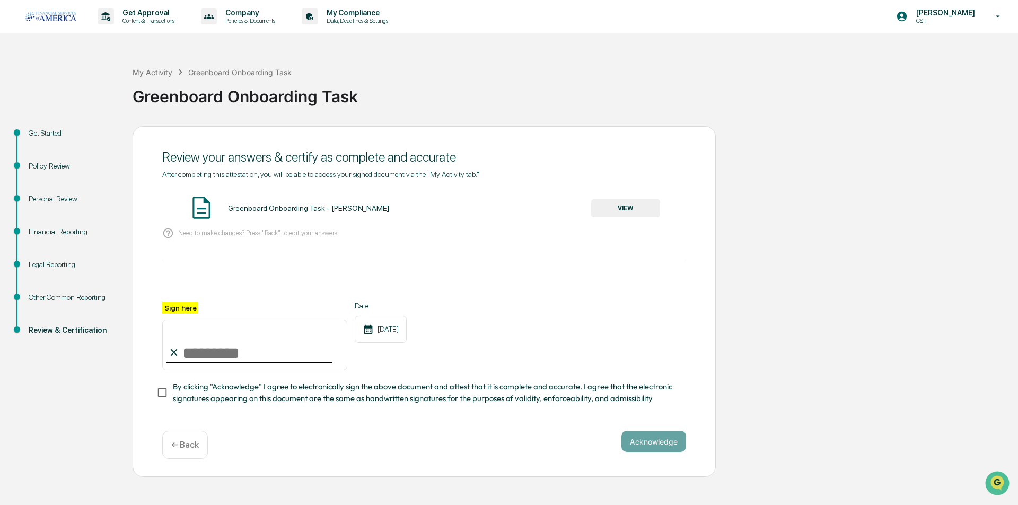
click at [640, 208] on button "VIEW" at bounding box center [625, 208] width 69 height 18
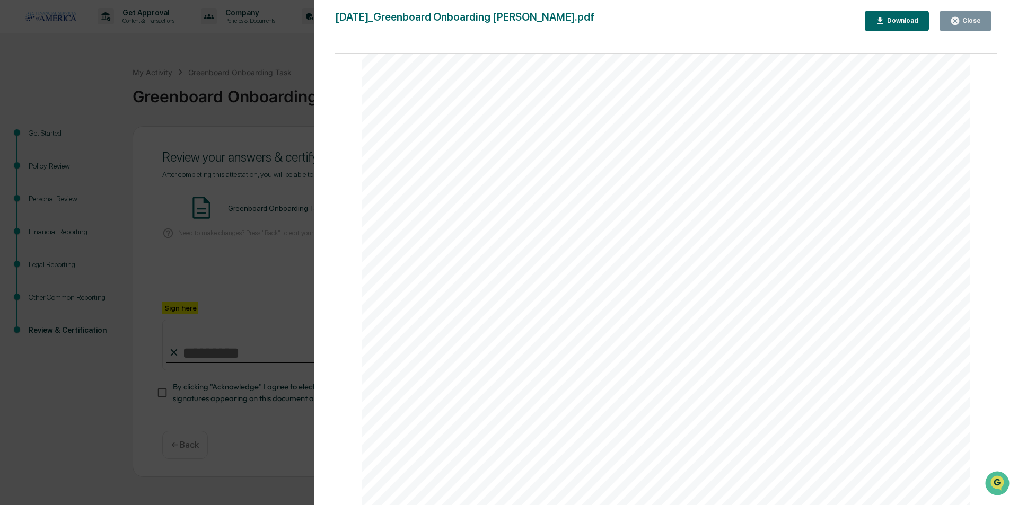
scroll to position [2969, 0]
drag, startPoint x: 982, startPoint y: 22, endPoint x: 940, endPoint y: 47, distance: 49.7
click at [984, 22] on button "Close" at bounding box center [966, 21] width 52 height 21
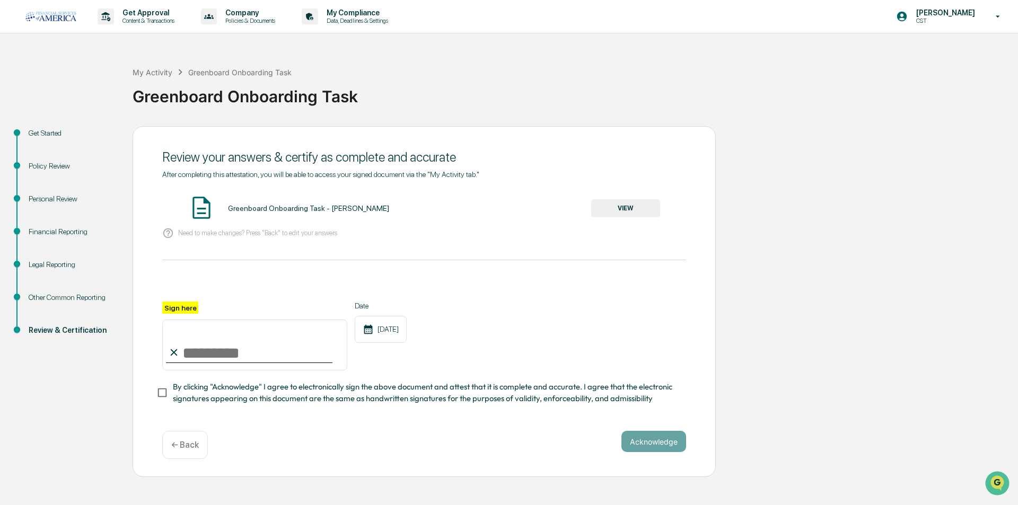
click at [306, 353] on input "Sign here" at bounding box center [254, 345] width 185 height 51
type input "**********"
click at [634, 450] on button "Acknowledge" at bounding box center [653, 441] width 65 height 21
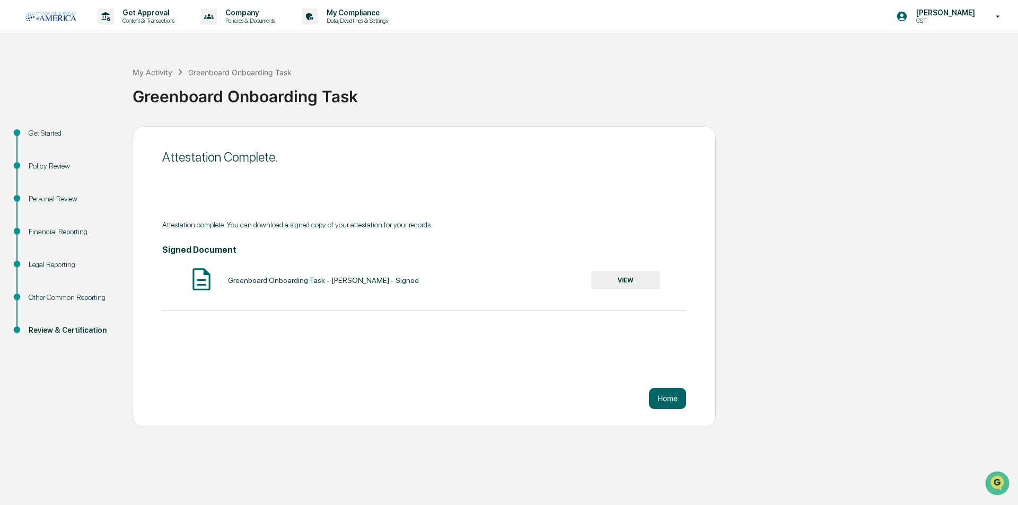
click at [639, 282] on button "VIEW" at bounding box center [625, 280] width 69 height 18
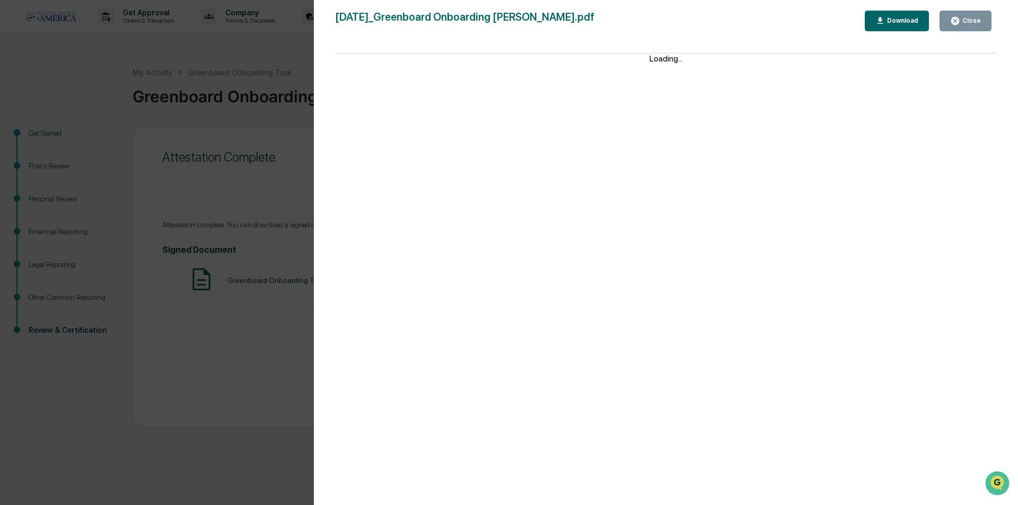
click at [900, 19] on div "Download" at bounding box center [901, 20] width 33 height 7
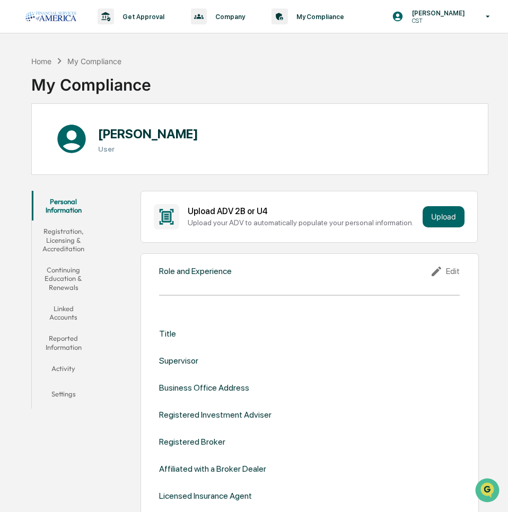
scroll to position [106, 0]
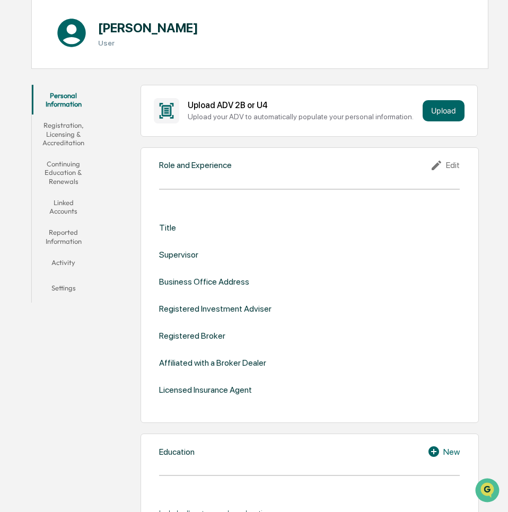
click at [443, 164] on icon at bounding box center [438, 165] width 16 height 13
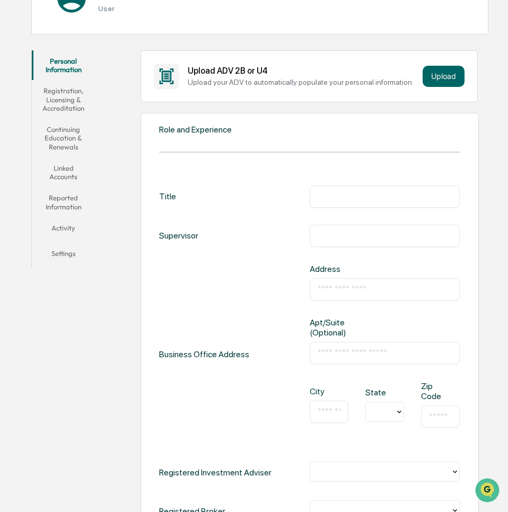
scroll to position [159, 0]
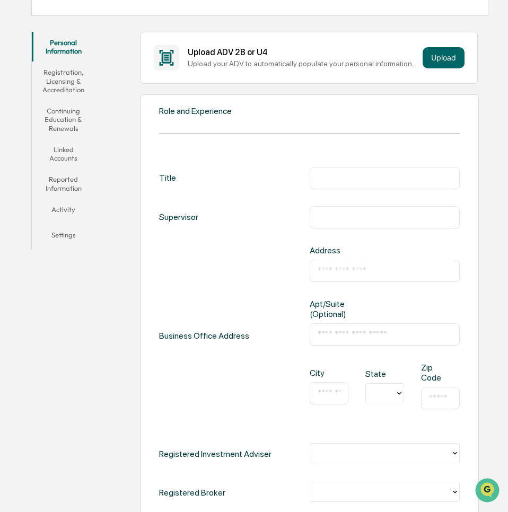
click at [353, 181] on input "text" at bounding box center [385, 178] width 135 height 11
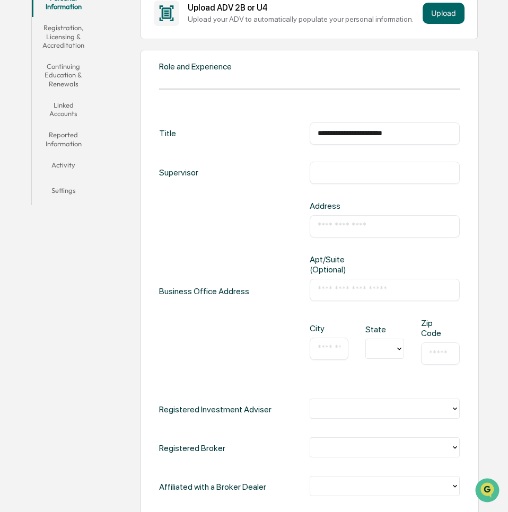
scroll to position [265, 0]
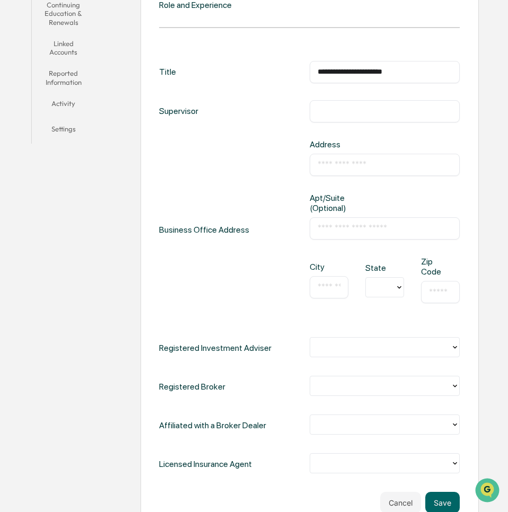
type input "**********"
click at [416, 346] on div at bounding box center [380, 347] width 130 height 12
click at [416, 345] on div at bounding box center [380, 347] width 130 height 12
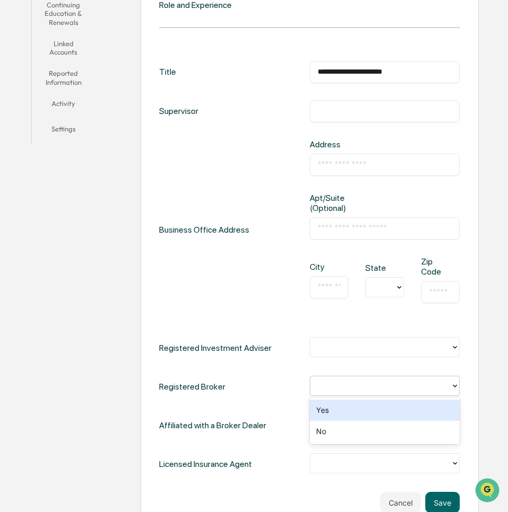
click at [423, 389] on div at bounding box center [380, 386] width 130 height 12
click at [420, 385] on div at bounding box center [380, 386] width 130 height 12
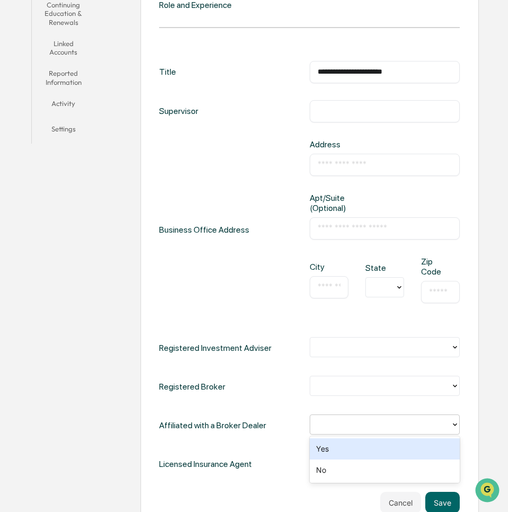
click at [417, 423] on div at bounding box center [380, 425] width 130 height 12
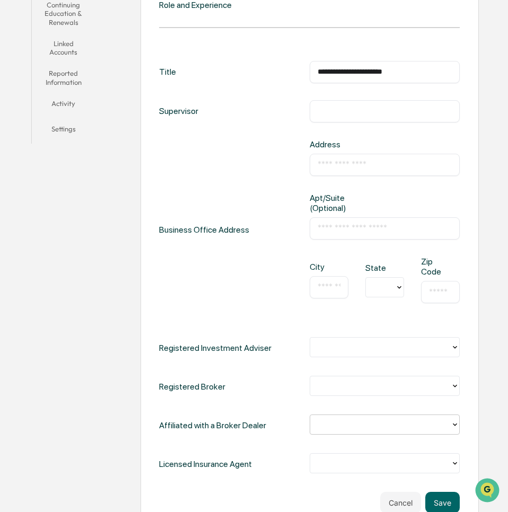
click at [416, 423] on div at bounding box center [380, 425] width 130 height 12
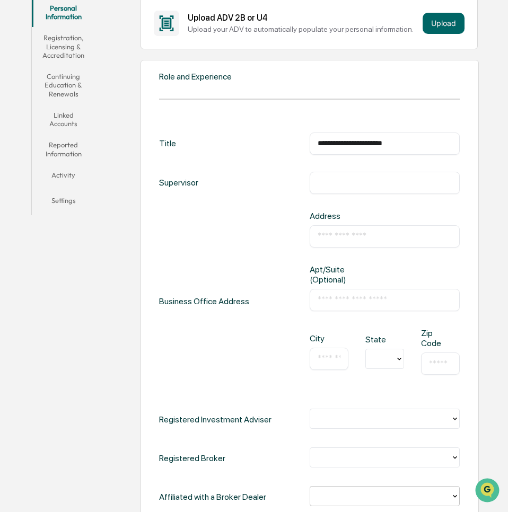
scroll to position [212, 0]
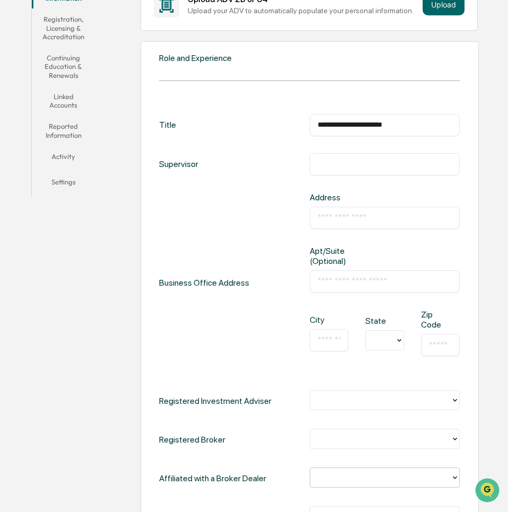
click at [343, 212] on div "​" at bounding box center [385, 218] width 151 height 22
click at [339, 221] on input "text" at bounding box center [385, 218] width 135 height 11
paste input "**********"
type input "**********"
click at [344, 285] on input "text" at bounding box center [385, 281] width 135 height 11
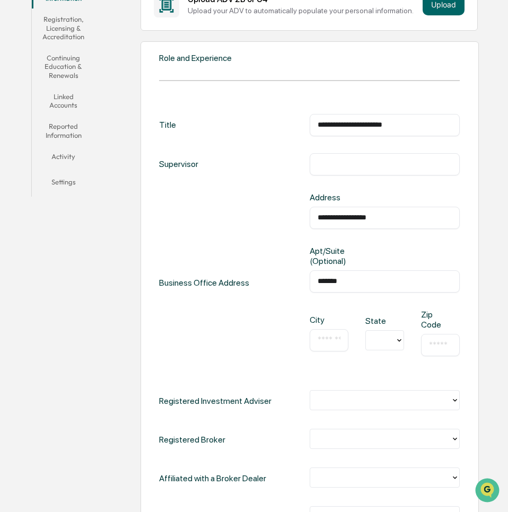
type input "*******"
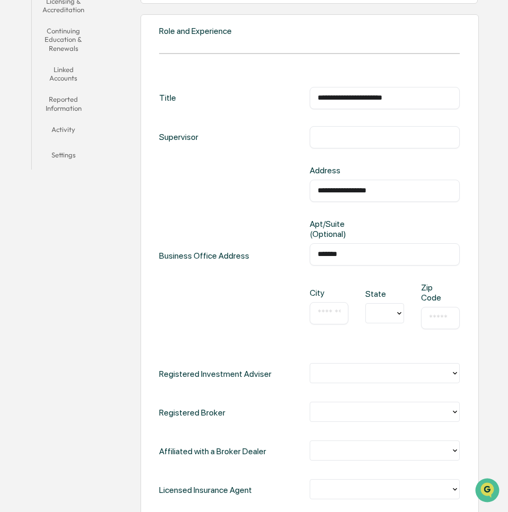
scroll to position [265, 0]
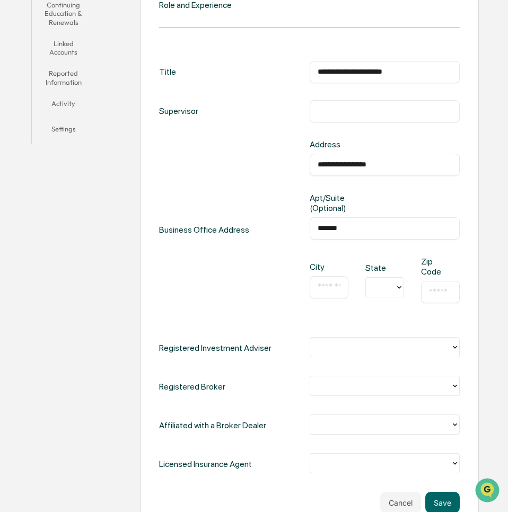
click at [323, 292] on input "text" at bounding box center [329, 287] width 23 height 11
type input "****"
click at [396, 289] on icon at bounding box center [399, 287] width 8 height 8
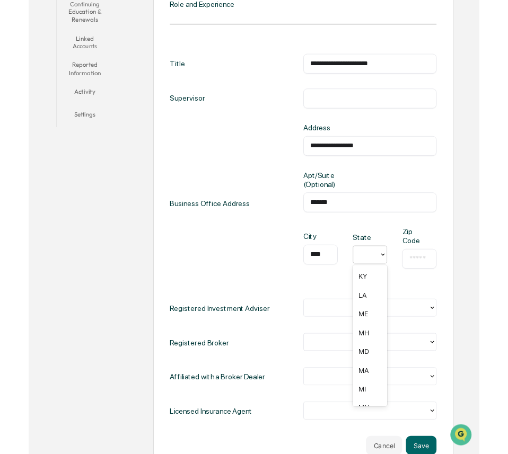
scroll to position [477, 0]
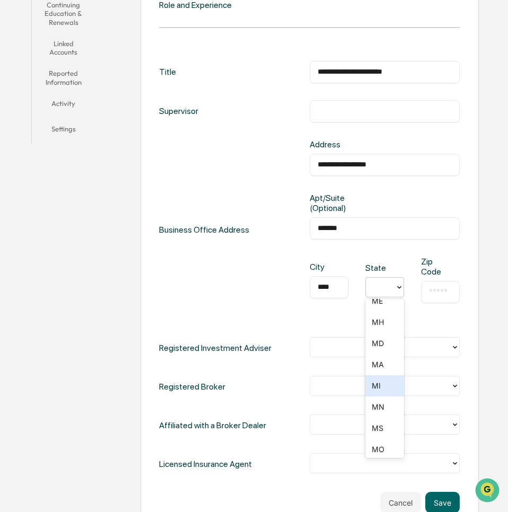
click at [373, 384] on div "MI" at bounding box center [384, 385] width 39 height 21
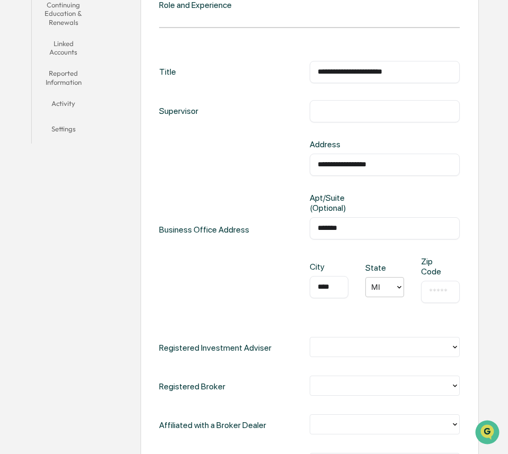
click at [452, 295] on div "​" at bounding box center [440, 292] width 39 height 22
click at [441, 296] on input "text" at bounding box center [440, 292] width 23 height 11
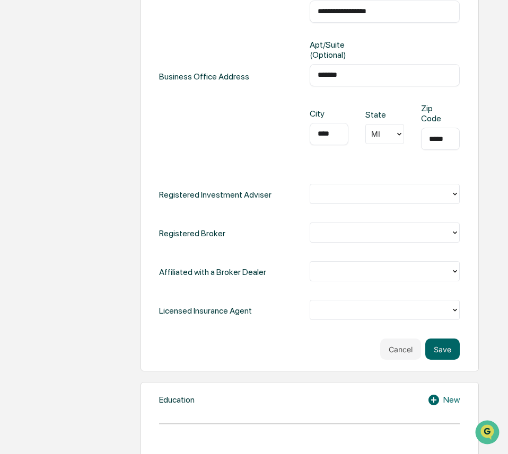
scroll to position [424, 0]
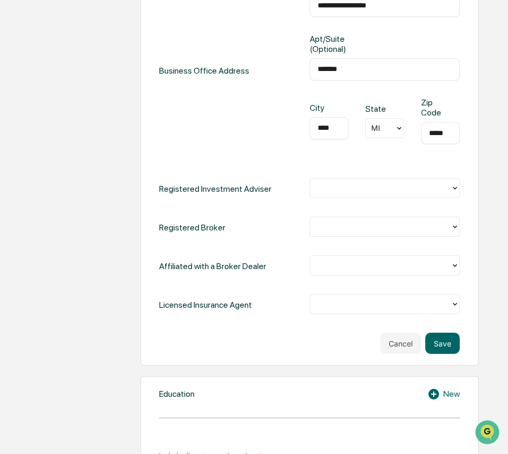
type input "*****"
click at [397, 187] on div at bounding box center [380, 188] width 130 height 12
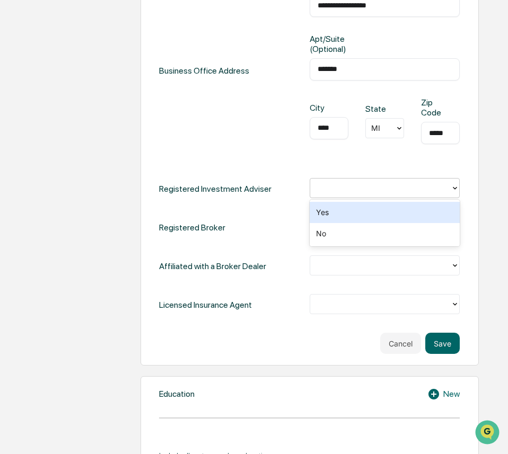
scroll to position [0, 0]
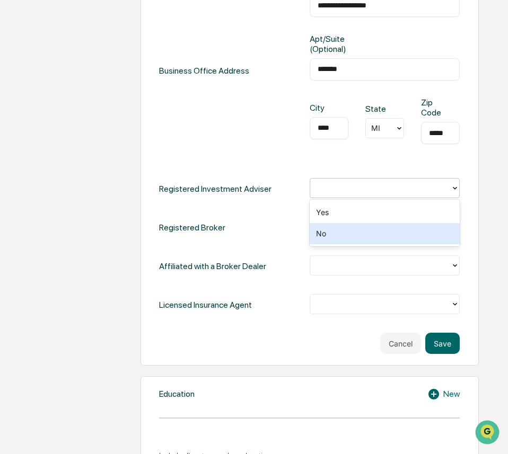
click at [372, 230] on div "No" at bounding box center [385, 233] width 151 height 21
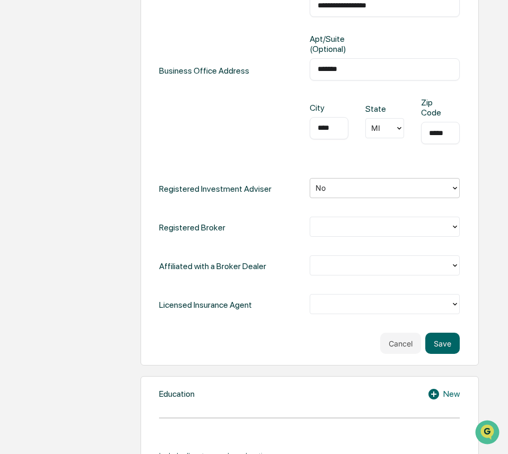
click at [372, 225] on div at bounding box center [380, 227] width 130 height 12
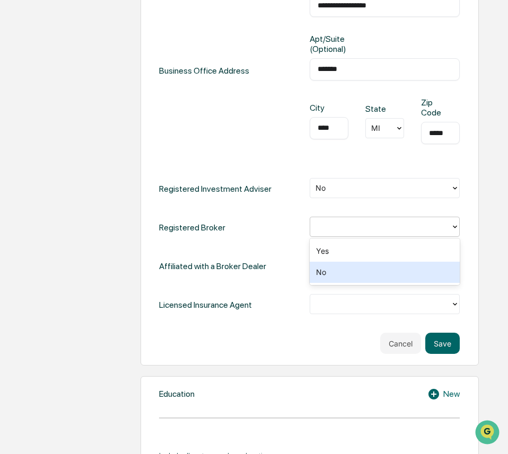
click at [356, 270] on div "No" at bounding box center [385, 272] width 151 height 21
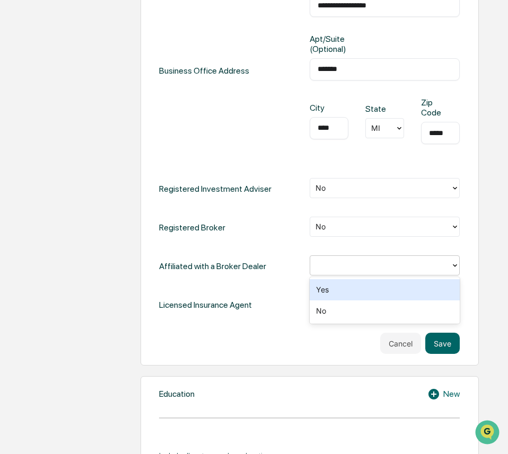
click at [355, 269] on div at bounding box center [380, 266] width 130 height 12
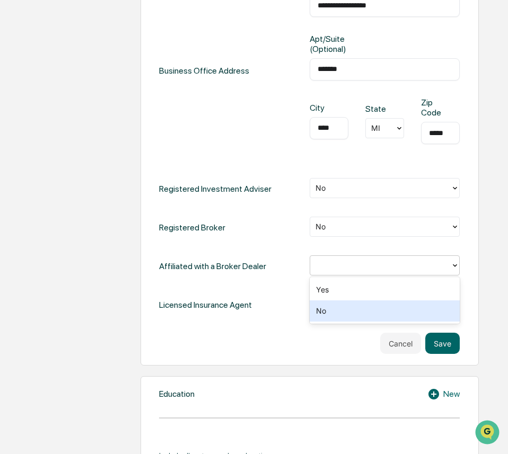
click at [341, 304] on div "No" at bounding box center [385, 311] width 151 height 21
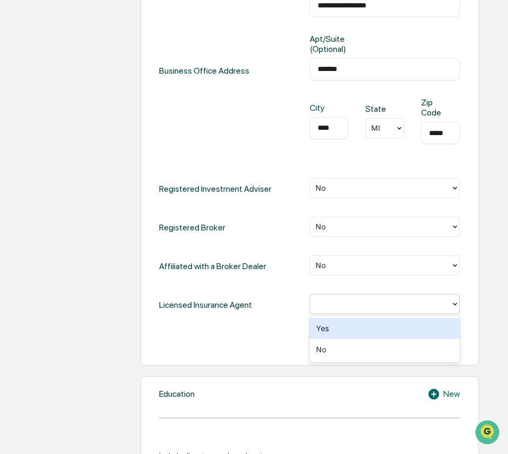
click at [348, 301] on div at bounding box center [380, 305] width 130 height 12
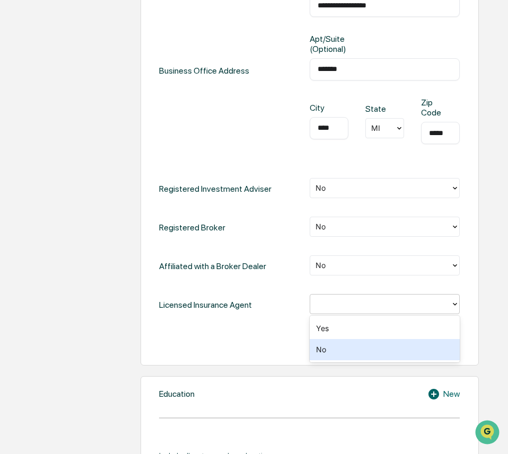
click at [341, 350] on div "No" at bounding box center [385, 349] width 151 height 21
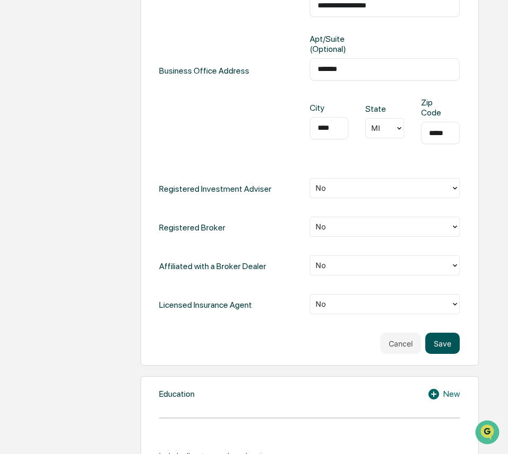
click at [442, 345] on button "Save" at bounding box center [442, 343] width 34 height 21
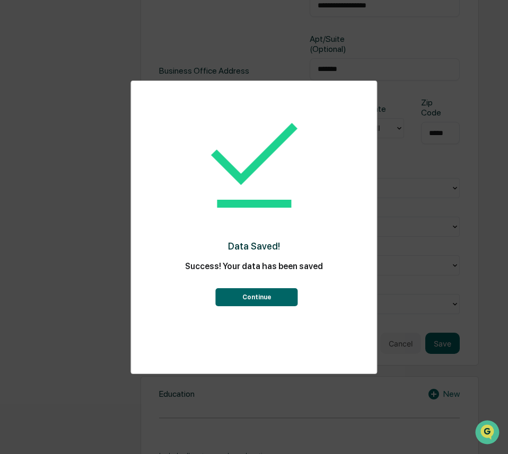
click at [277, 298] on button "Continue" at bounding box center [257, 297] width 82 height 18
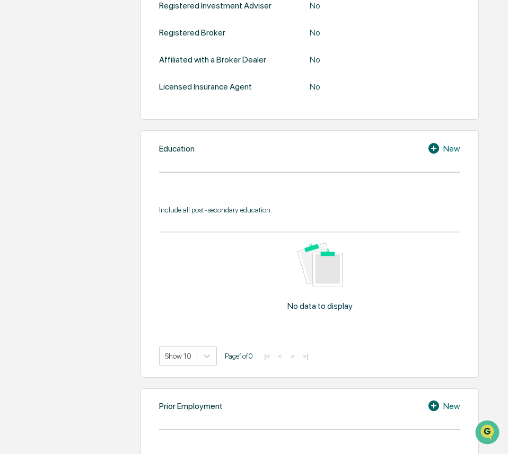
scroll to position [481, 0]
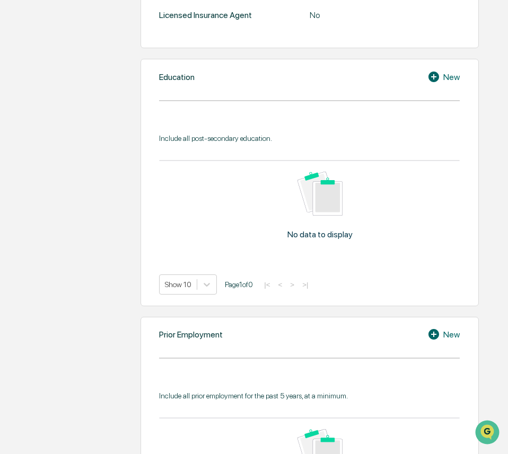
click at [451, 83] on div "New" at bounding box center [443, 77] width 32 height 13
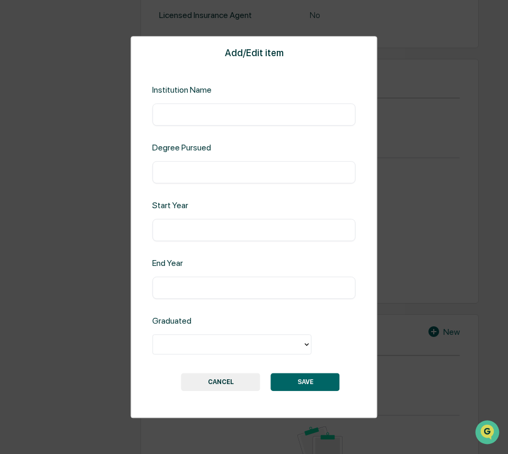
click at [227, 117] on input "text" at bounding box center [253, 114] width 187 height 11
type input "**********"
click at [241, 173] on input "text" at bounding box center [253, 172] width 187 height 11
type input "*"
type input "**********"
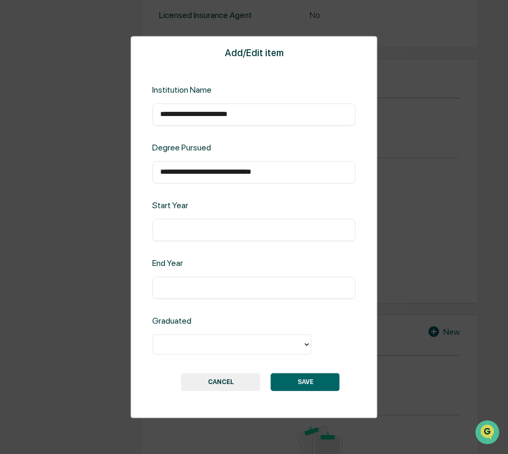
click at [223, 233] on input "text" at bounding box center [253, 230] width 187 height 11
type input "****"
click at [208, 290] on input "text" at bounding box center [253, 288] width 187 height 11
type input "****"
click at [216, 340] on div at bounding box center [227, 345] width 139 height 12
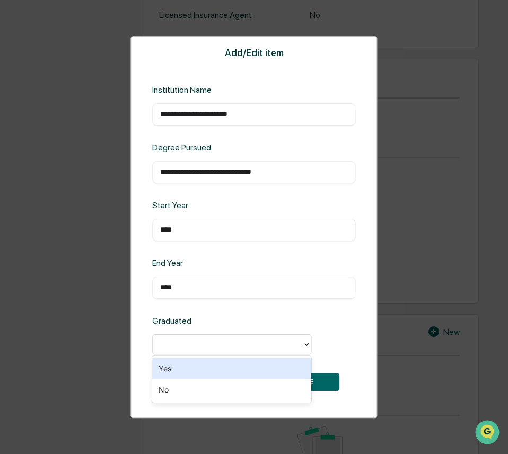
click at [207, 364] on div "Yes" at bounding box center [231, 368] width 159 height 21
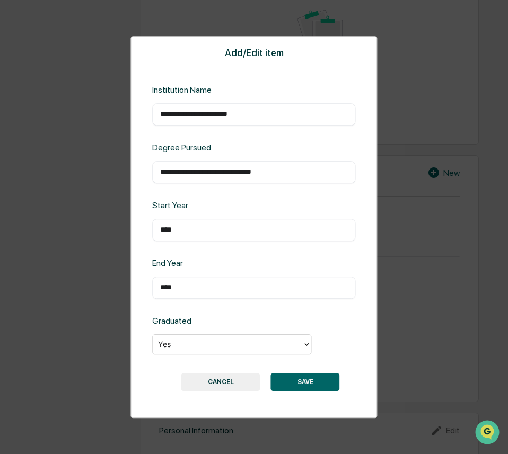
click at [300, 384] on button "SAVE" at bounding box center [305, 382] width 69 height 18
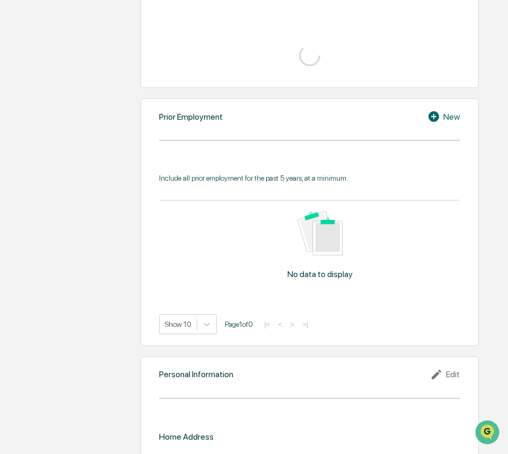
scroll to position [643, 0]
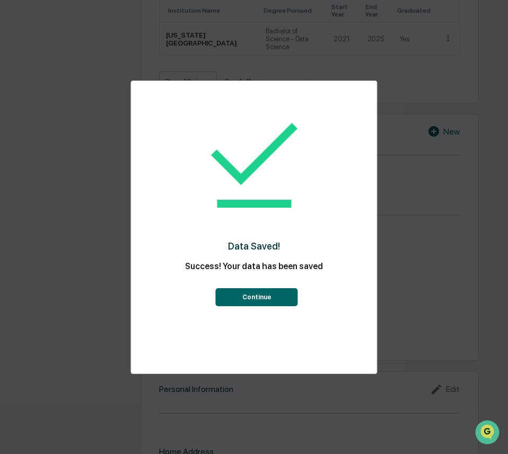
click at [265, 299] on button "Continue" at bounding box center [257, 297] width 82 height 18
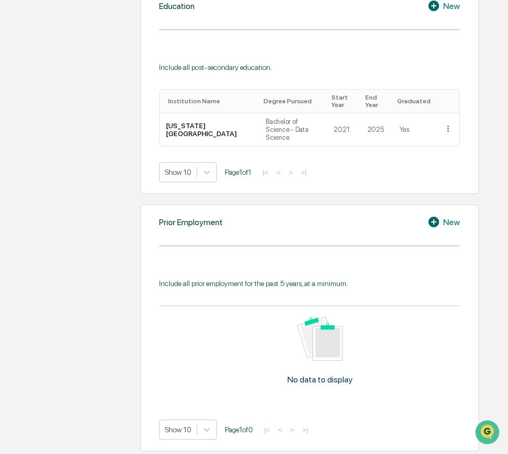
scroll to position [590, 0]
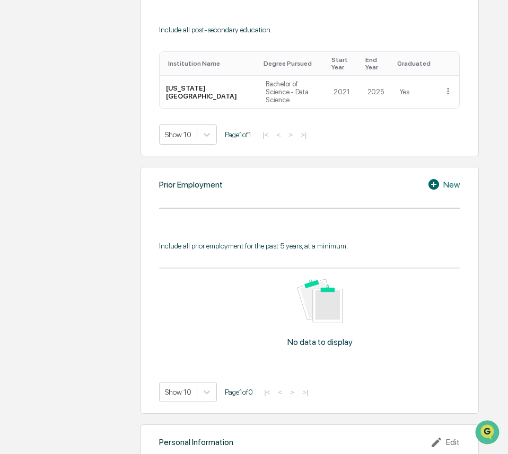
click at [438, 184] on icon at bounding box center [435, 184] width 16 height 13
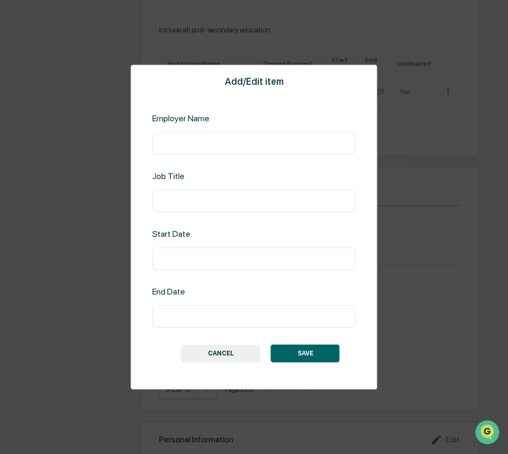
click at [221, 142] on input "text" at bounding box center [253, 143] width 187 height 11
type input "**********"
click at [225, 203] on input "text" at bounding box center [253, 201] width 187 height 11
type input "******"
click at [228, 261] on input "text" at bounding box center [253, 258] width 187 height 11
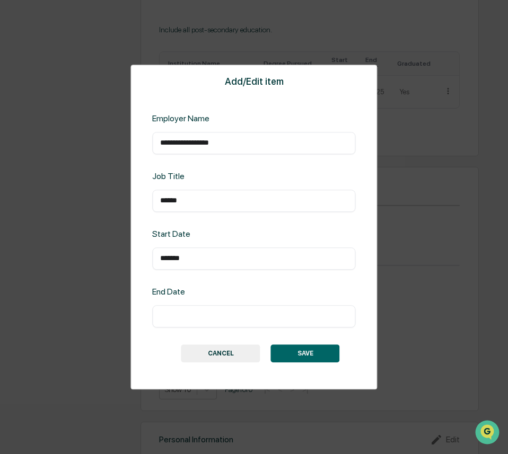
type input "*******"
click at [243, 307] on div "​" at bounding box center [253, 316] width 203 height 22
click at [218, 309] on div "​" at bounding box center [253, 316] width 203 height 22
drag, startPoint x: 219, startPoint y: 319, endPoint x: 212, endPoint y: 316, distance: 7.4
click at [219, 321] on input "text" at bounding box center [253, 316] width 187 height 11
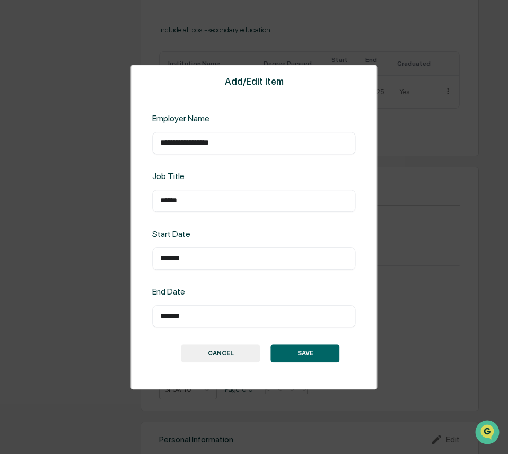
type input "*******"
click at [309, 350] on button "SAVE" at bounding box center [305, 354] width 69 height 18
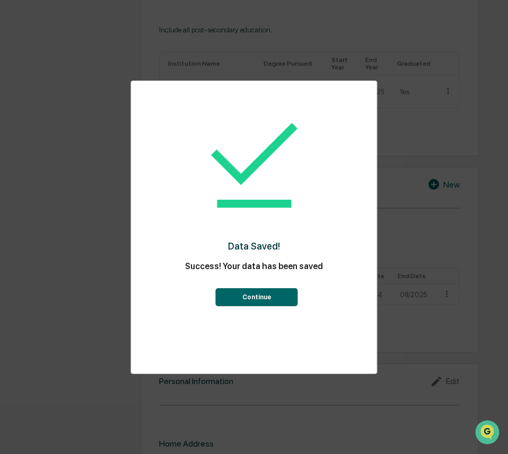
click at [276, 293] on button "Continue" at bounding box center [257, 297] width 82 height 18
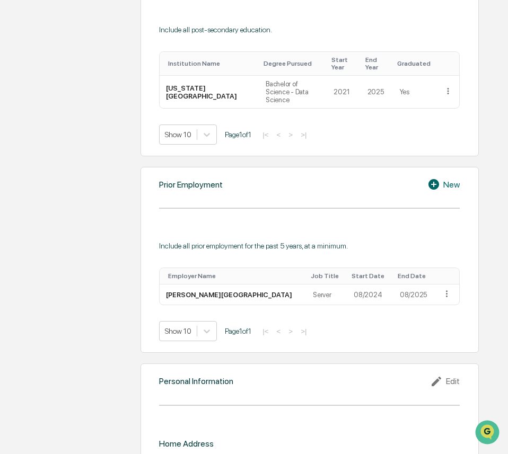
click at [437, 183] on icon at bounding box center [433, 184] width 11 height 11
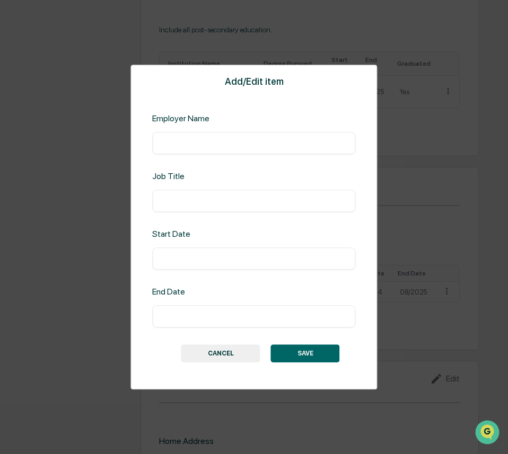
click at [197, 150] on div "​" at bounding box center [253, 143] width 203 height 22
click at [204, 142] on input "text" at bounding box center [253, 143] width 187 height 11
type input "**********"
drag, startPoint x: 268, startPoint y: 143, endPoint x: 129, endPoint y: 143, distance: 138.9
click at [146, 149] on div "**********" at bounding box center [253, 228] width 247 height 326
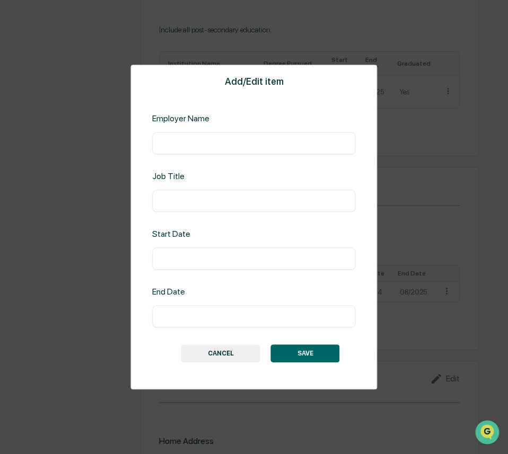
click at [219, 200] on input "text" at bounding box center [253, 201] width 187 height 11
paste input "**********"
type input "**********"
click at [222, 130] on div "Employer Name ​" at bounding box center [253, 133] width 203 height 41
click at [221, 153] on div "​" at bounding box center [253, 143] width 203 height 22
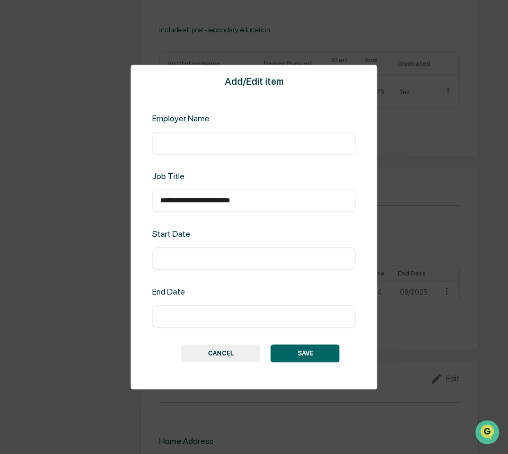
click at [225, 142] on input "text" at bounding box center [253, 143] width 187 height 11
type input "**********"
click at [206, 273] on div "**********" at bounding box center [253, 228] width 247 height 326
click at [206, 256] on input "text" at bounding box center [253, 258] width 187 height 11
type input "*******"
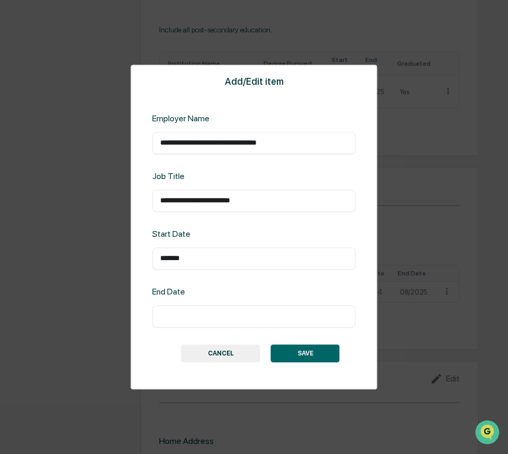
click at [191, 313] on input "text" at bounding box center [253, 316] width 187 height 11
type input "*******"
click at [291, 350] on button "SAVE" at bounding box center [305, 354] width 69 height 18
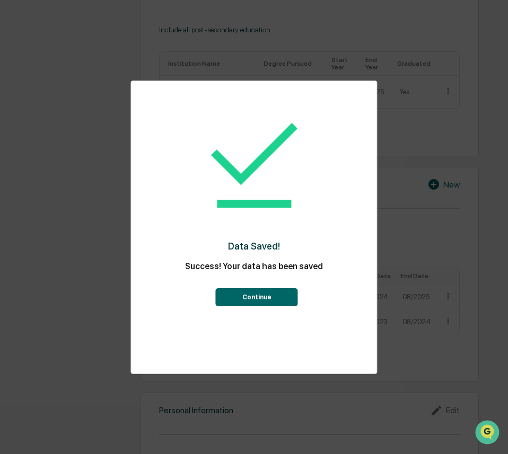
click at [262, 293] on button "Continue" at bounding box center [257, 297] width 82 height 18
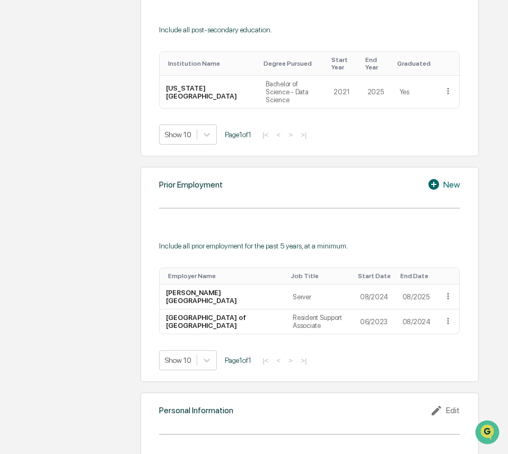
click at [441, 185] on icon at bounding box center [435, 184] width 16 height 13
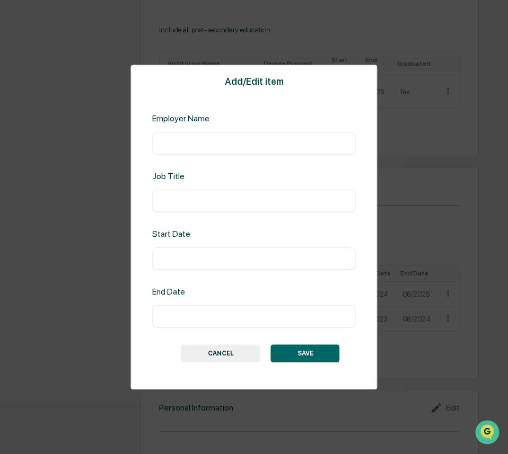
click at [187, 150] on div "​" at bounding box center [253, 143] width 203 height 22
click at [206, 138] on input "text" at bounding box center [253, 143] width 187 height 11
type input "**********"
click at [228, 206] on input "text" at bounding box center [253, 201] width 187 height 11
type input "**********"
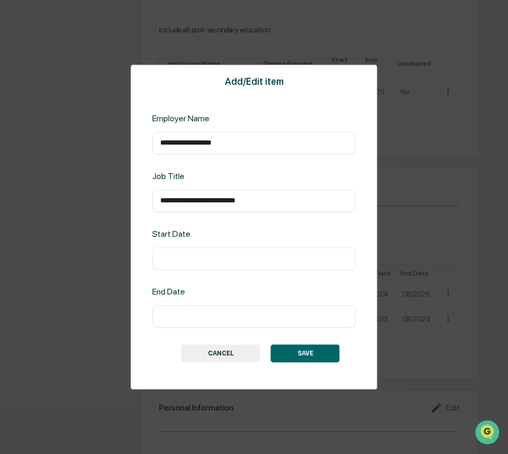
click at [222, 257] on input "text" at bounding box center [253, 258] width 187 height 11
type input "*******"
click at [206, 314] on input "text" at bounding box center [253, 316] width 187 height 11
type input "*******"
click at [305, 359] on button "SAVE" at bounding box center [305, 354] width 69 height 18
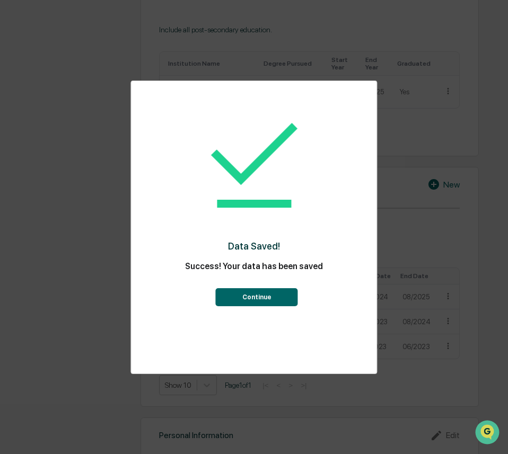
click at [271, 297] on button "Continue" at bounding box center [257, 297] width 82 height 18
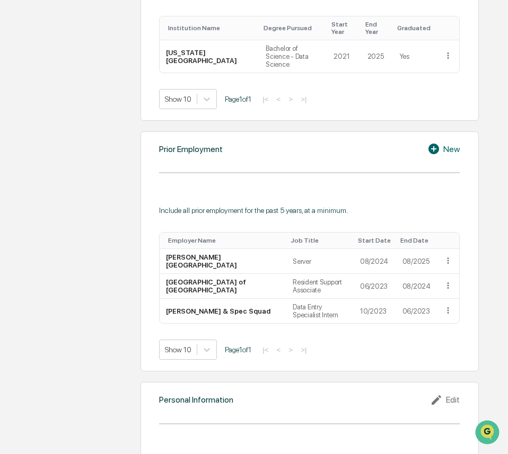
scroll to position [643, 0]
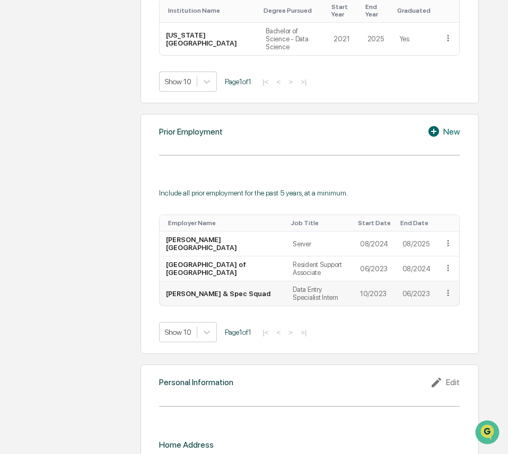
click at [445, 288] on icon at bounding box center [448, 293] width 10 height 10
click at [439, 304] on div "Edit" at bounding box center [436, 308] width 34 height 17
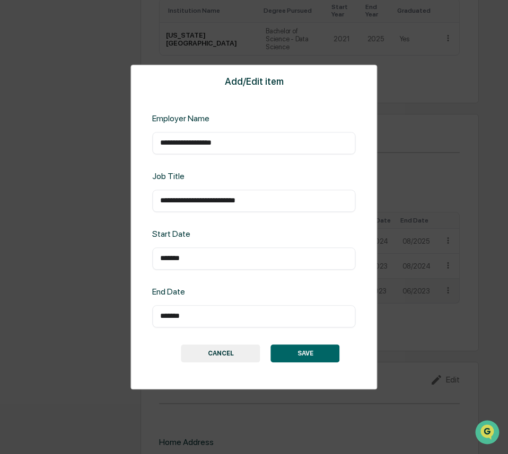
click at [208, 259] on input "*******" at bounding box center [253, 258] width 187 height 11
type input "*******"
drag, startPoint x: 284, startPoint y: 349, endPoint x: 315, endPoint y: 394, distance: 54.1
click at [285, 349] on button "SAVE" at bounding box center [305, 354] width 69 height 18
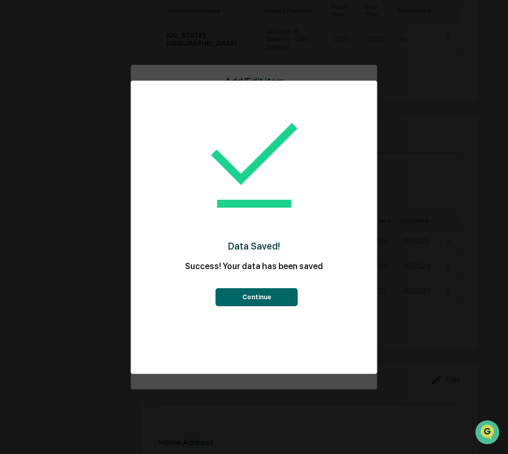
click at [267, 301] on button "Continue" at bounding box center [257, 297] width 82 height 18
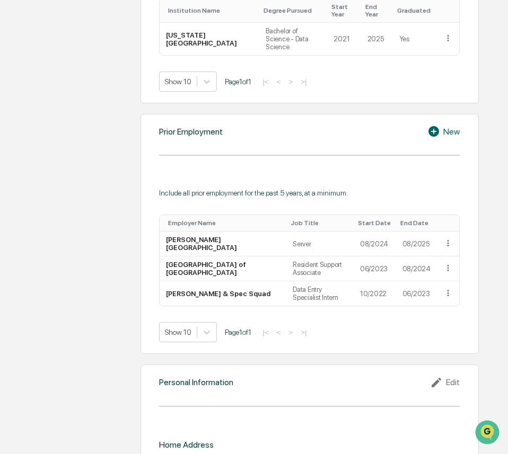
click at [448, 135] on div "New" at bounding box center [443, 131] width 32 height 13
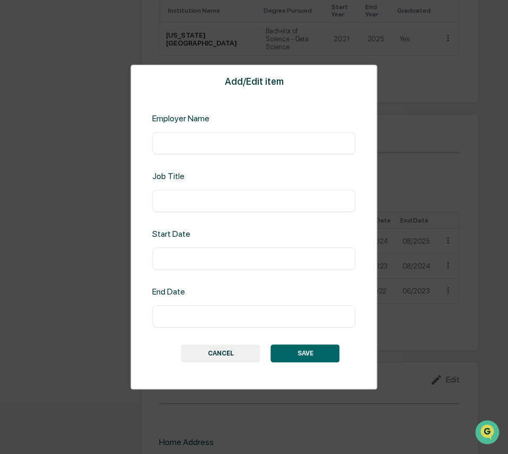
click at [207, 140] on input "text" at bounding box center [253, 143] width 187 height 11
type input "**********"
click at [227, 201] on input "text" at bounding box center [253, 201] width 187 height 11
type input "**********"
click at [203, 260] on input "text" at bounding box center [253, 258] width 187 height 11
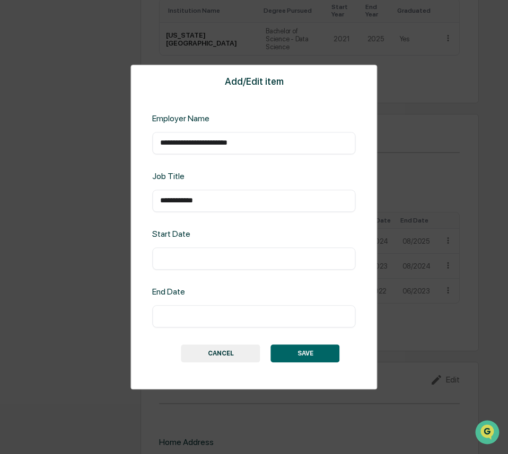
click at [194, 355] on button "CANCEL" at bounding box center [220, 354] width 79 height 18
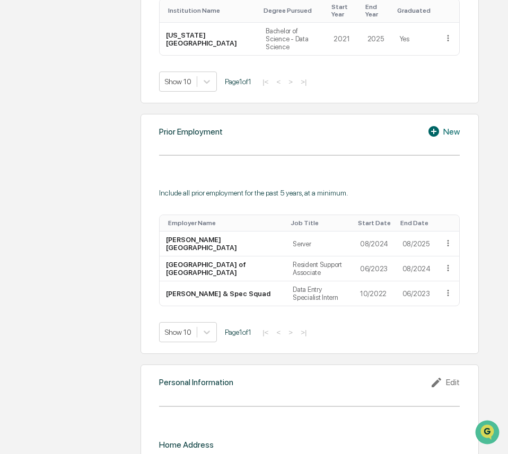
click at [453, 135] on div "New" at bounding box center [443, 131] width 32 height 13
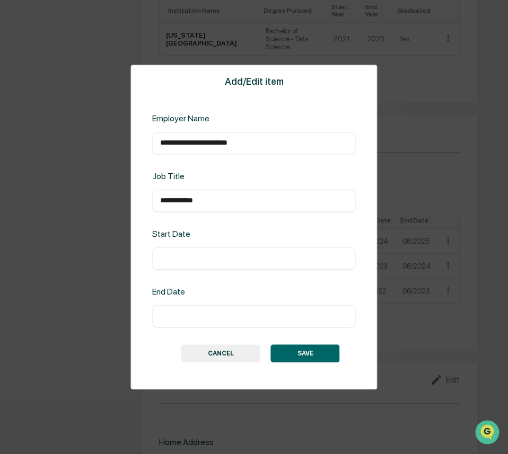
click at [182, 261] on input "text" at bounding box center [253, 258] width 187 height 11
type input "*******"
click at [179, 315] on input "text" at bounding box center [253, 316] width 187 height 11
type input "*******"
click at [298, 354] on button "SAVE" at bounding box center [305, 354] width 69 height 18
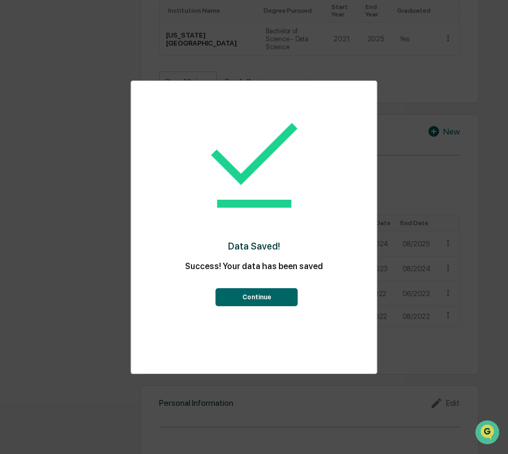
click at [251, 295] on button "Continue" at bounding box center [257, 297] width 82 height 18
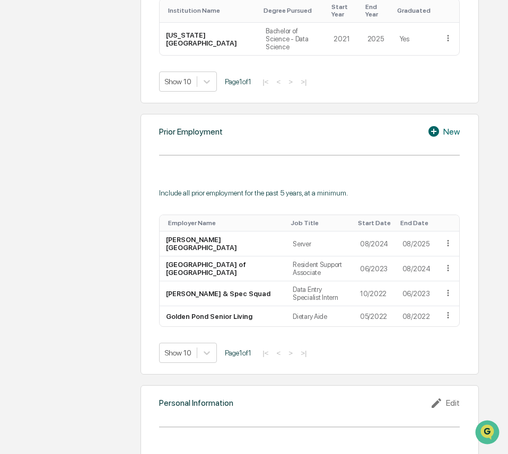
click at [436, 129] on icon at bounding box center [435, 131] width 16 height 13
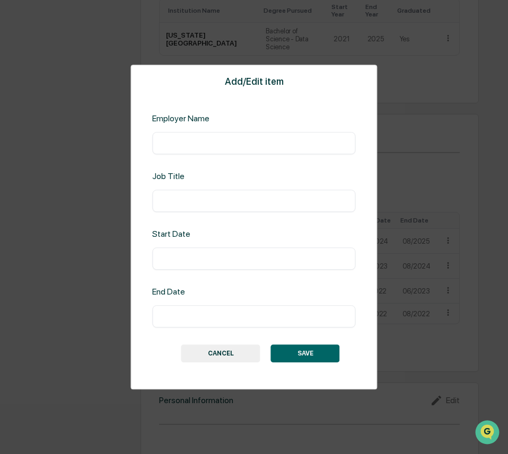
click at [220, 140] on div "​" at bounding box center [253, 143] width 203 height 22
click at [243, 143] on input "text" at bounding box center [253, 143] width 187 height 11
type input "**********"
click at [209, 196] on input "text" at bounding box center [253, 201] width 187 height 11
type input "**********"
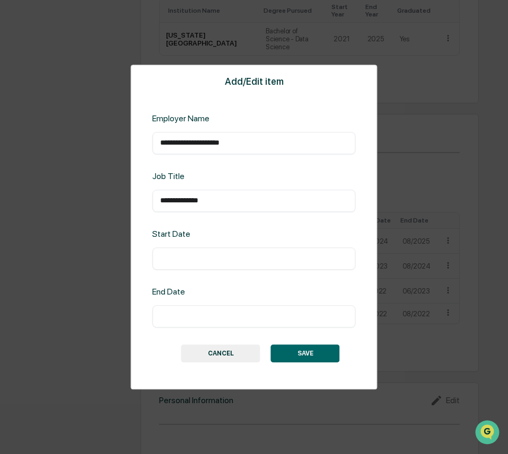
click at [210, 262] on input "text" at bounding box center [253, 258] width 187 height 11
click at [191, 323] on div "​" at bounding box center [253, 316] width 203 height 22
click at [192, 316] on input "text" at bounding box center [253, 316] width 187 height 11
type input "*******"
click at [187, 261] on input "text" at bounding box center [253, 258] width 187 height 11
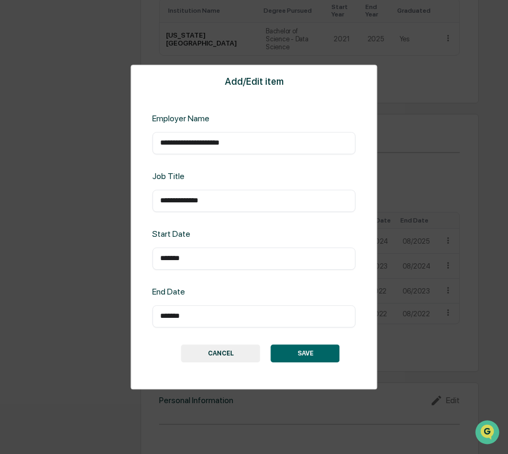
click at [168, 260] on input "*******" at bounding box center [253, 258] width 187 height 11
click at [203, 260] on input "*******" at bounding box center [253, 258] width 187 height 11
type input "*******"
click at [297, 355] on button "SAVE" at bounding box center [305, 354] width 69 height 18
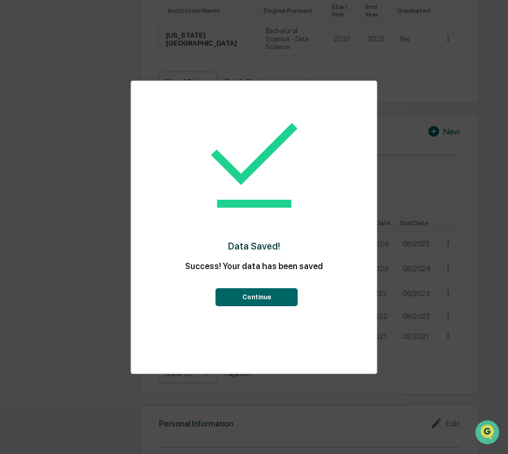
click at [258, 298] on button "Continue" at bounding box center [257, 297] width 82 height 18
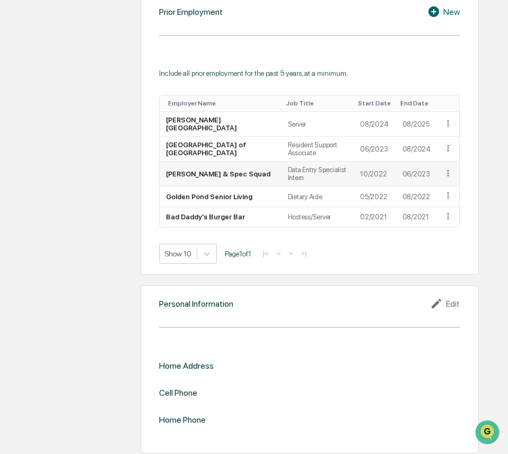
scroll to position [765, 0]
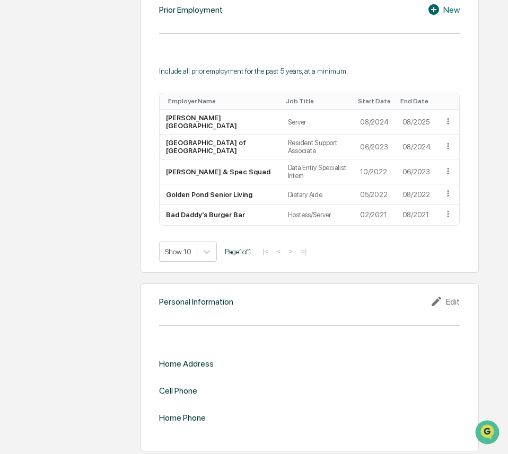
click at [446, 302] on div "Edit" at bounding box center [445, 301] width 30 height 13
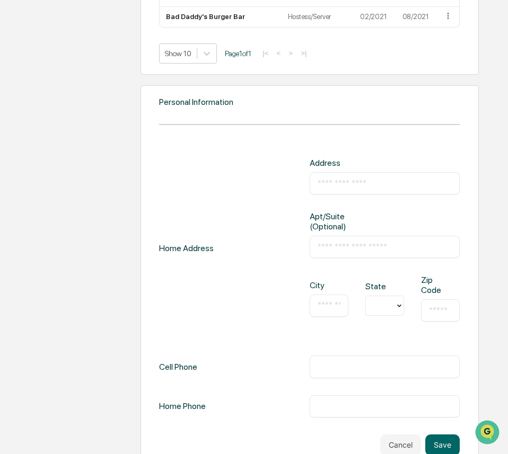
scroll to position [977, 0]
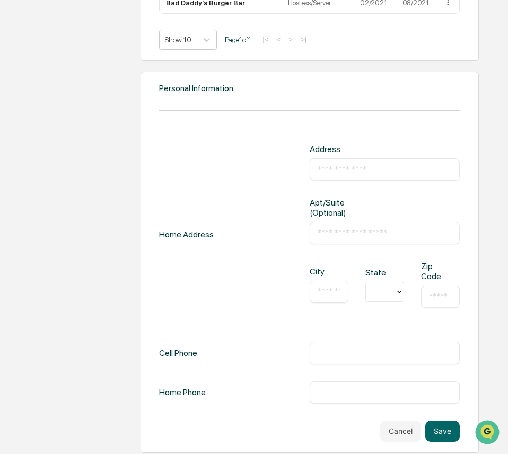
click at [364, 166] on input "text" at bounding box center [385, 169] width 135 height 11
type input "**********"
click at [373, 233] on input "text" at bounding box center [385, 233] width 135 height 11
type input "******"
click at [322, 288] on input "text" at bounding box center [329, 292] width 23 height 11
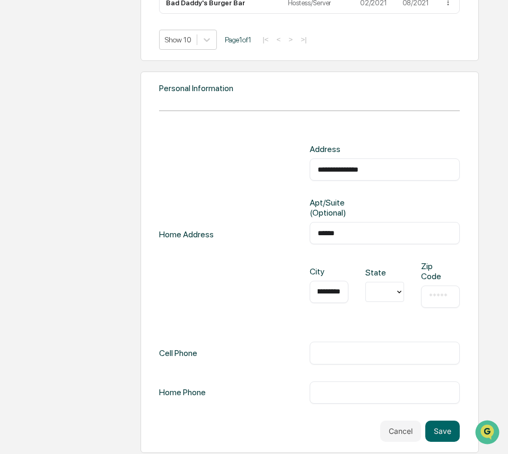
scroll to position [0, 21]
type input "**********"
click at [383, 286] on div at bounding box center [380, 292] width 19 height 12
click at [379, 435] on div "MI" at bounding box center [384, 441] width 39 height 21
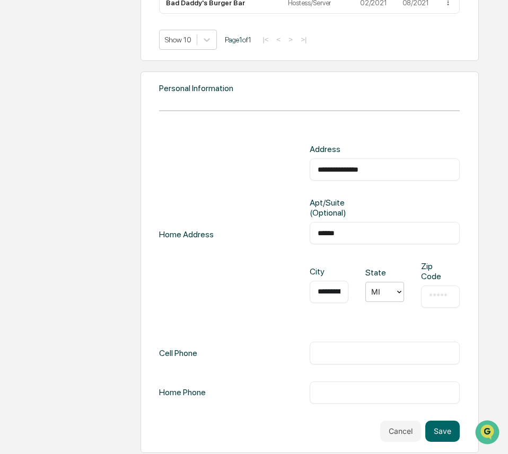
click at [439, 292] on input "text" at bounding box center [440, 297] width 23 height 11
type input "*****"
click at [361, 355] on input "text" at bounding box center [385, 353] width 135 height 11
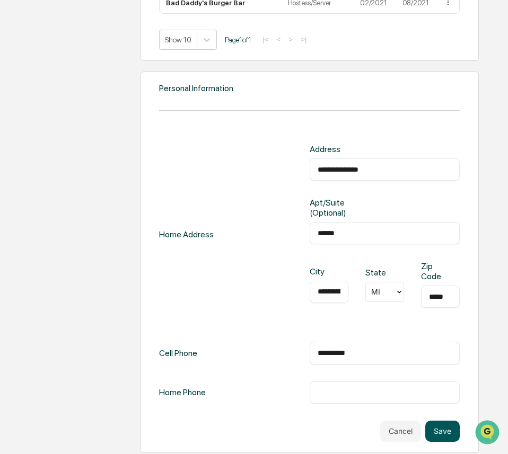
type input "**********"
click at [435, 428] on button "Save" at bounding box center [442, 431] width 34 height 21
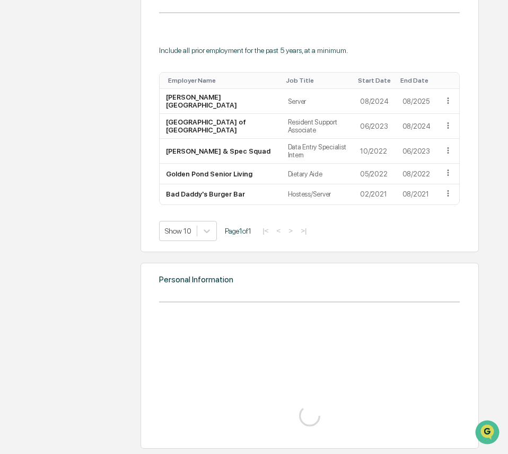
scroll to position [977, 0]
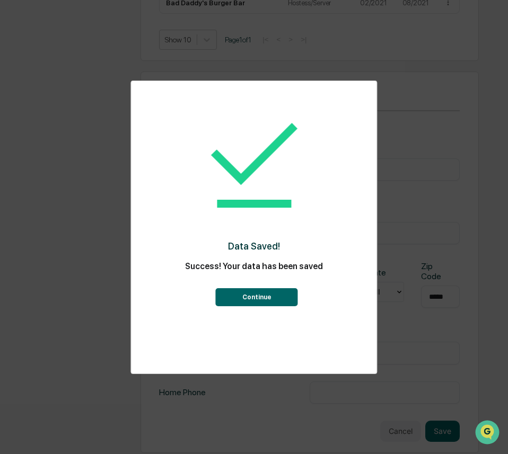
click at [245, 299] on button "Continue" at bounding box center [257, 297] width 82 height 18
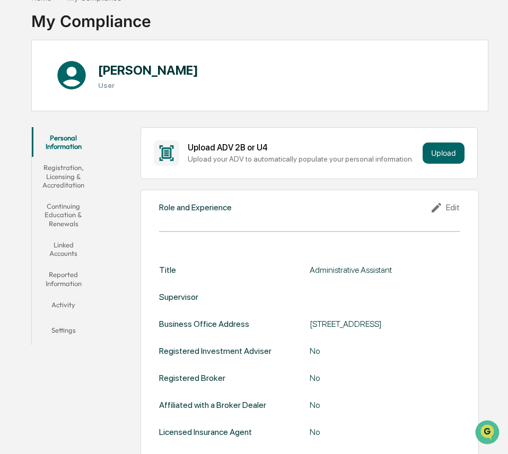
scroll to position [159, 0]
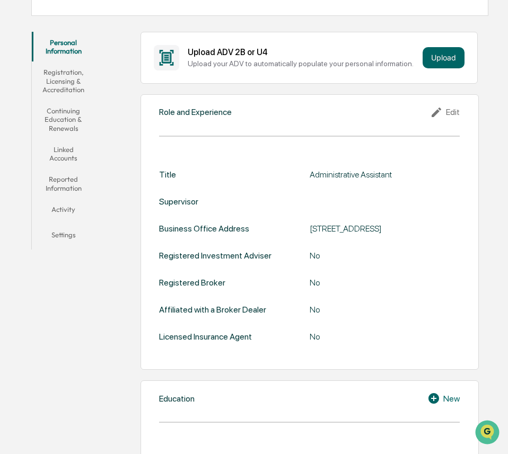
click at [457, 112] on div "Edit" at bounding box center [445, 112] width 30 height 13
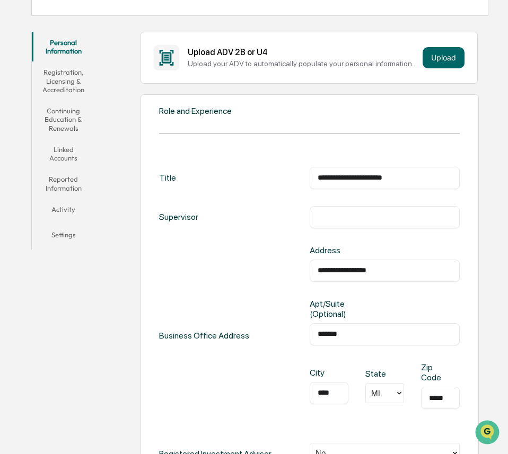
click at [382, 221] on input "text" at bounding box center [385, 217] width 135 height 11
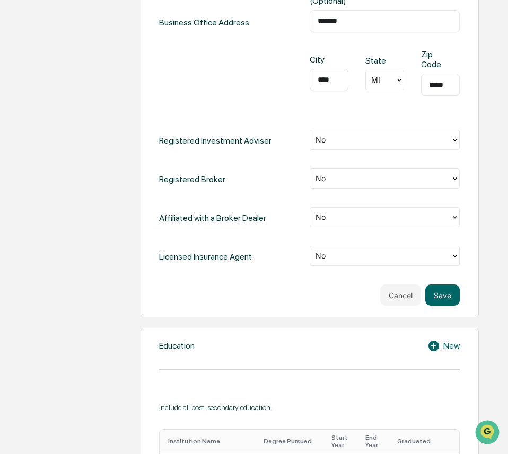
scroll to position [530, 0]
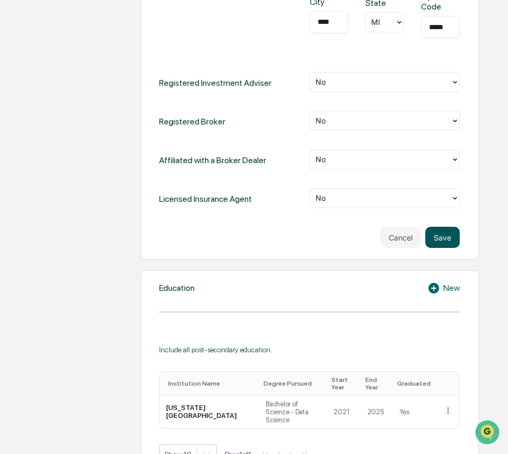
type input "**********"
click at [445, 234] on button "Save" at bounding box center [442, 237] width 34 height 21
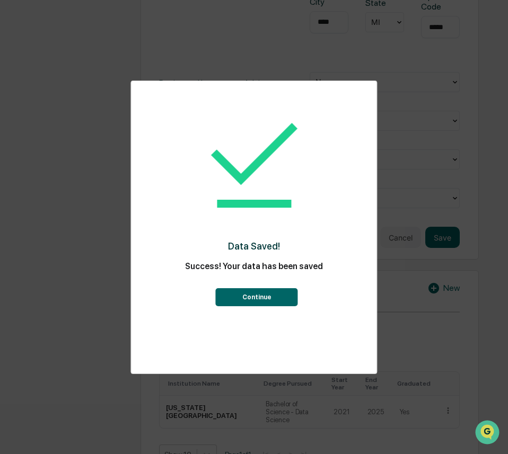
click at [249, 296] on button "Continue" at bounding box center [257, 297] width 82 height 18
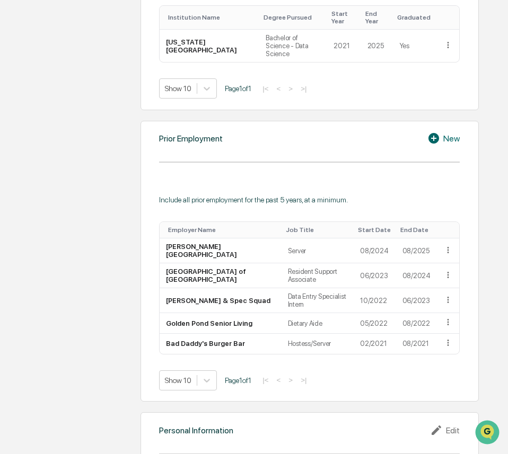
scroll to position [788, 0]
